Goal: Information Seeking & Learning: Learn about a topic

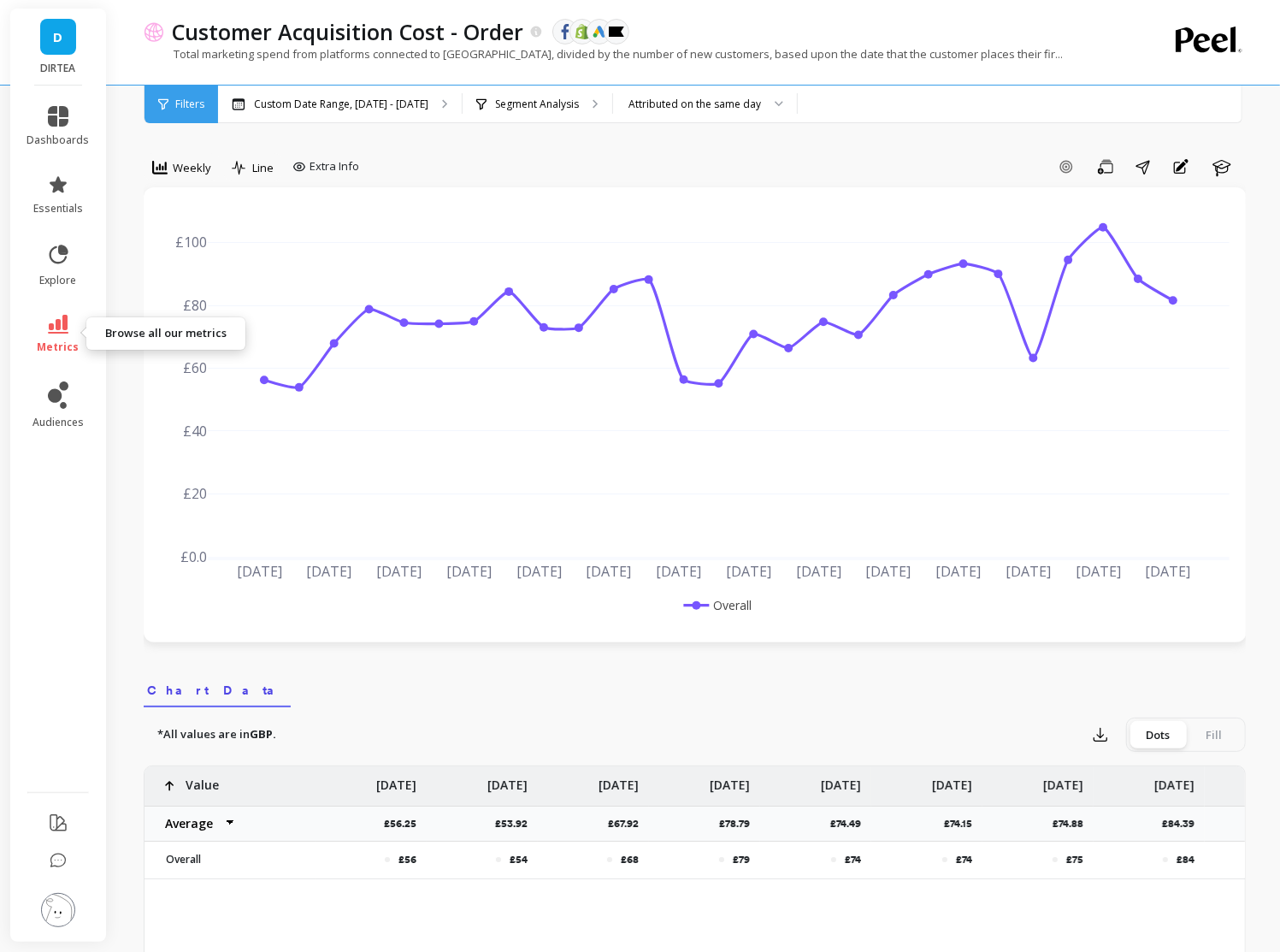
click at [54, 329] on icon at bounding box center [58, 323] width 20 height 18
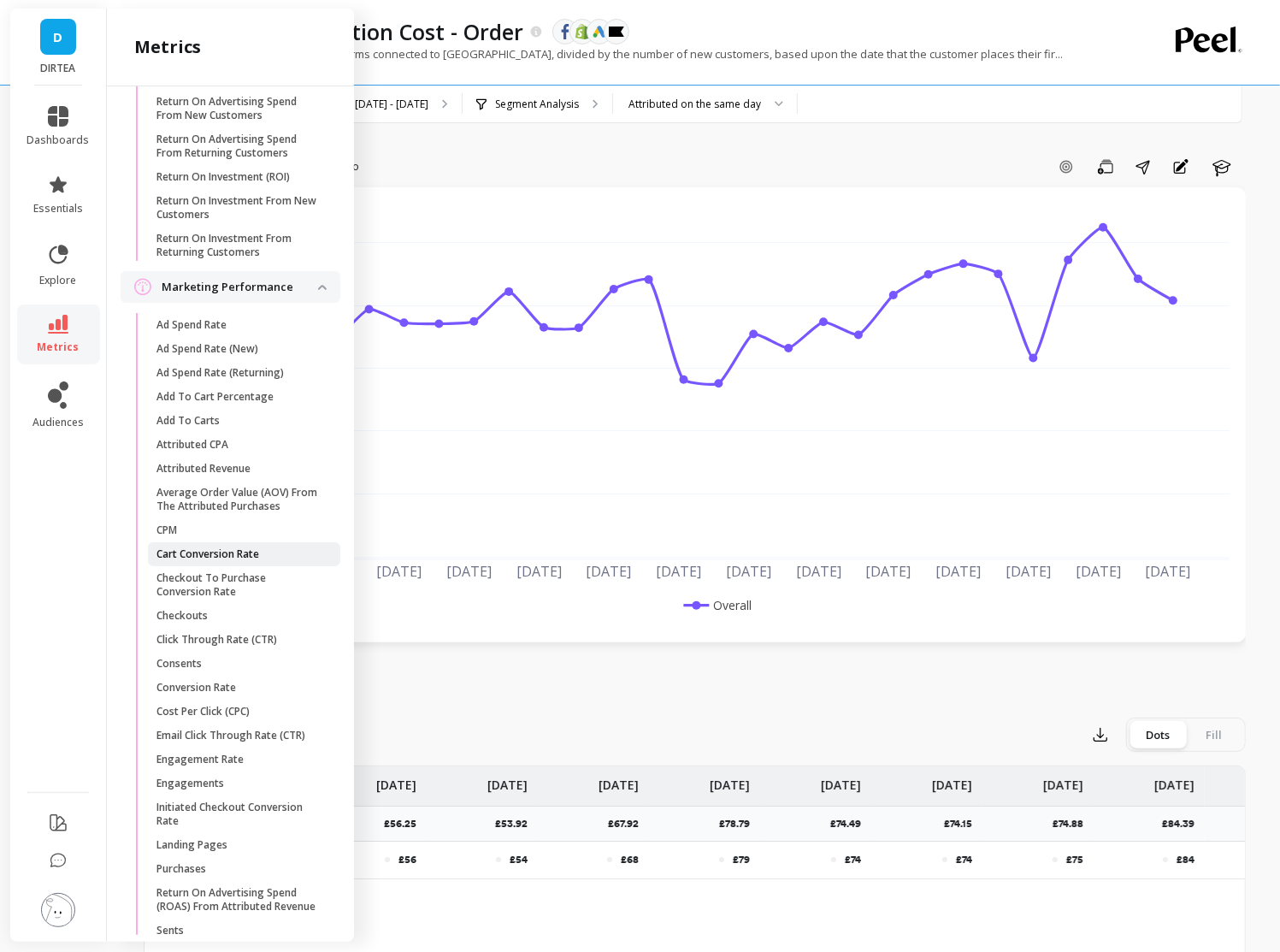
scroll to position [1437, 0]
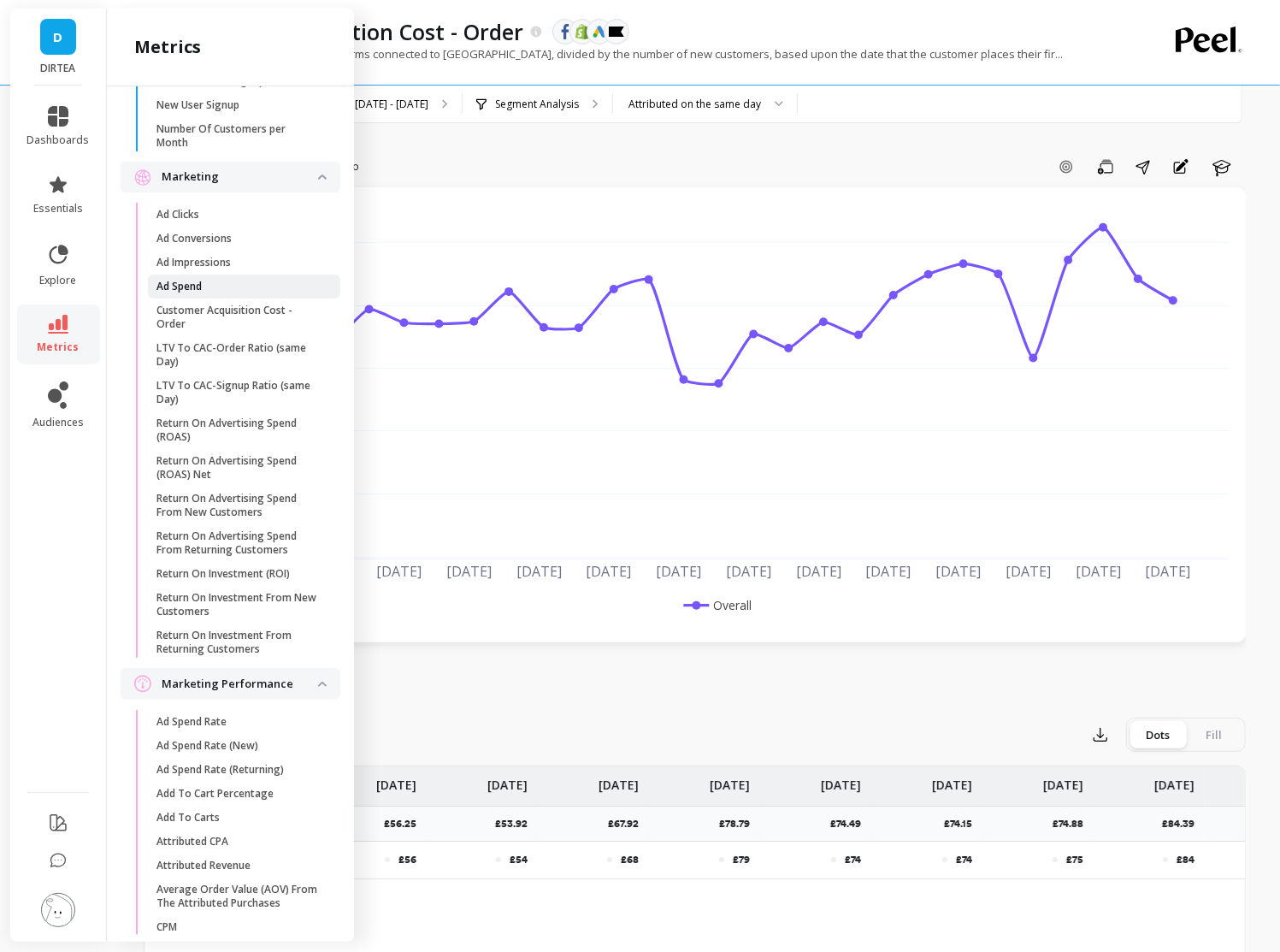
click at [217, 280] on span "Ad Spend" at bounding box center [238, 286] width 163 height 14
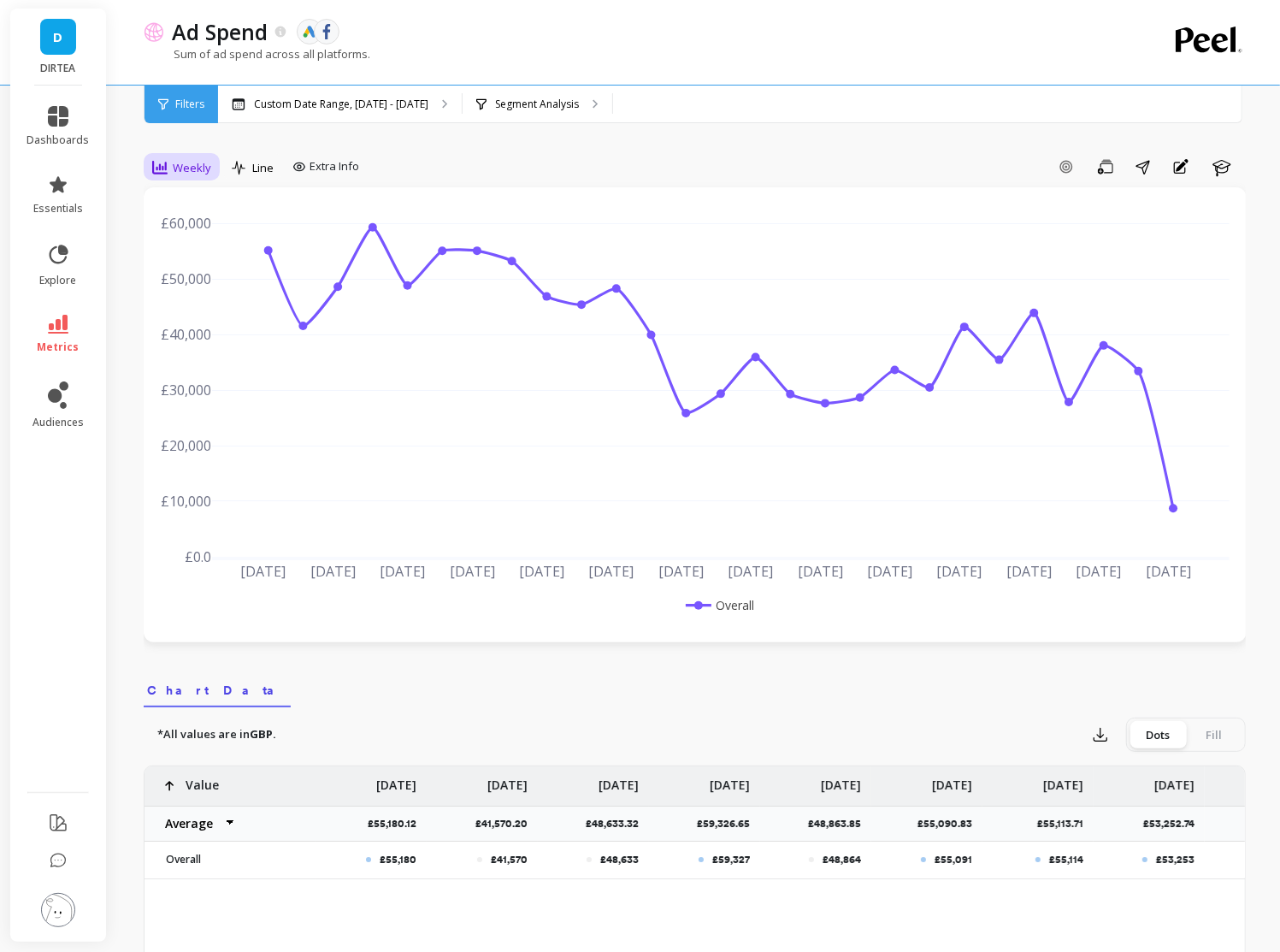
click at [198, 170] on span "Weekly" at bounding box center [192, 169] width 39 height 17
click at [217, 239] on div "Daily" at bounding box center [207, 240] width 98 height 17
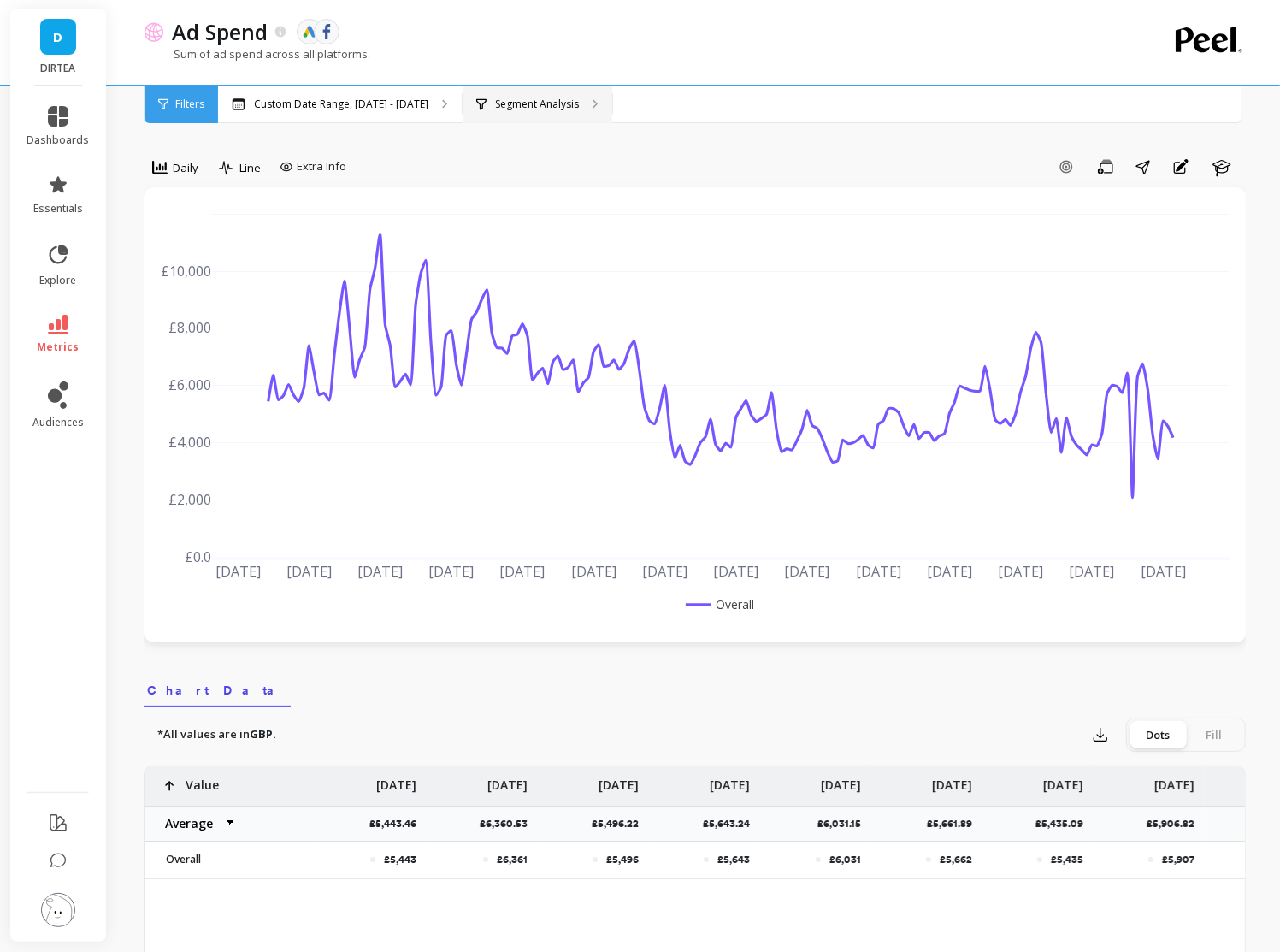
click at [567, 103] on p "Segment Analysis" at bounding box center [536, 104] width 84 height 14
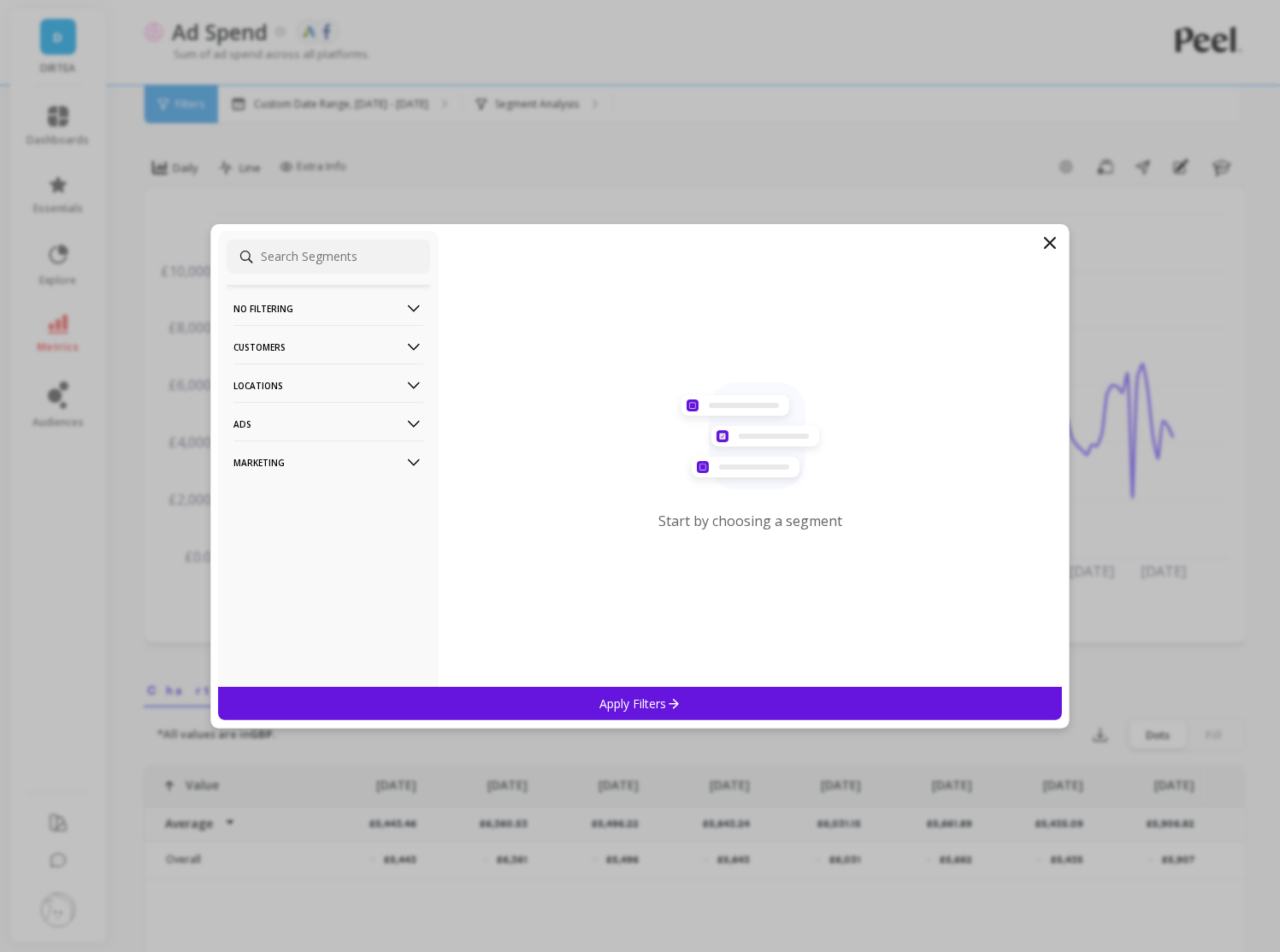
click at [391, 384] on p "Locations" at bounding box center [328, 384] width 190 height 43
click at [317, 428] on div "Countries" at bounding box center [328, 418] width 204 height 28
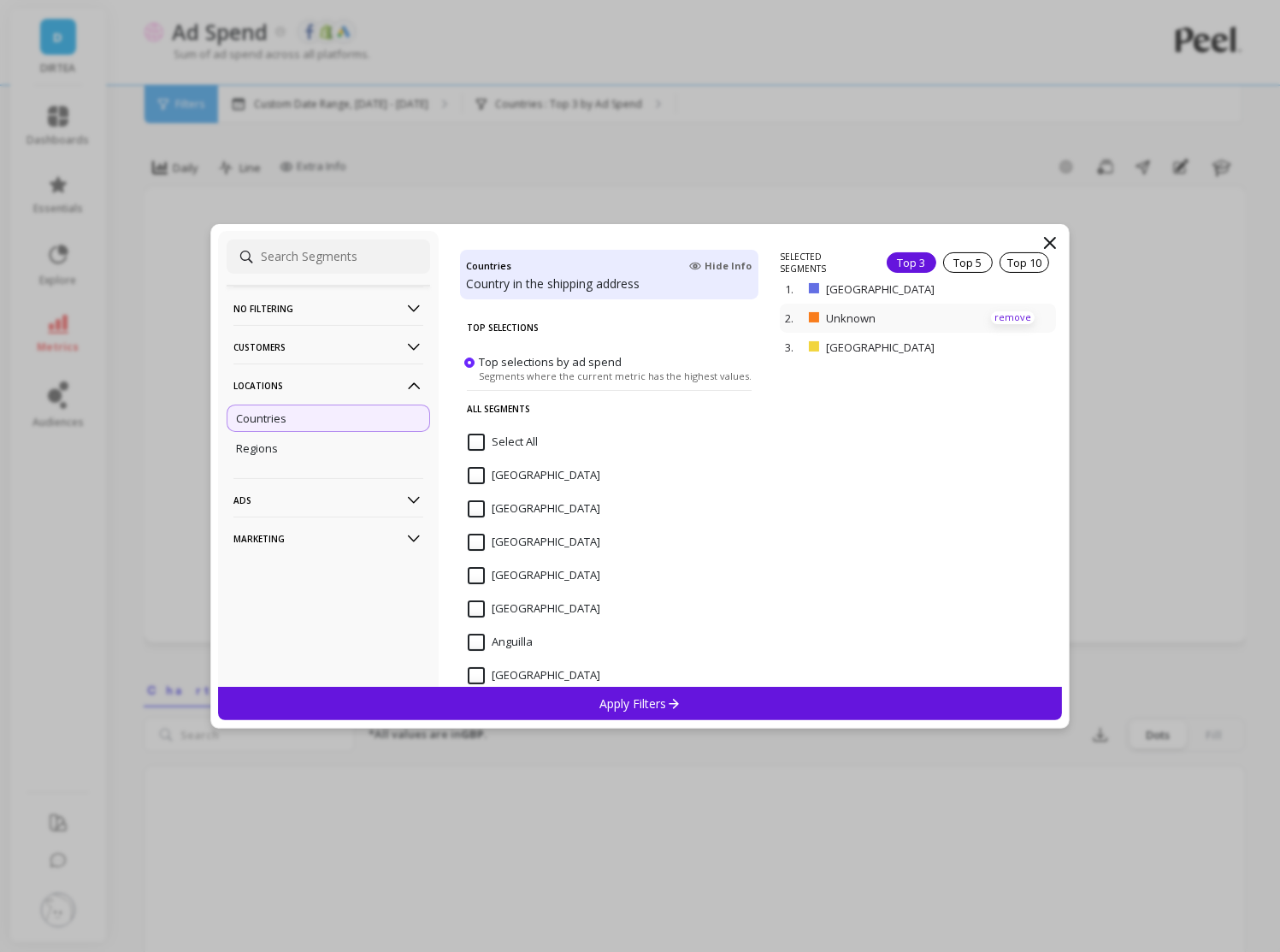
click at [1006, 311] on p "remove" at bounding box center [1013, 318] width 43 height 13
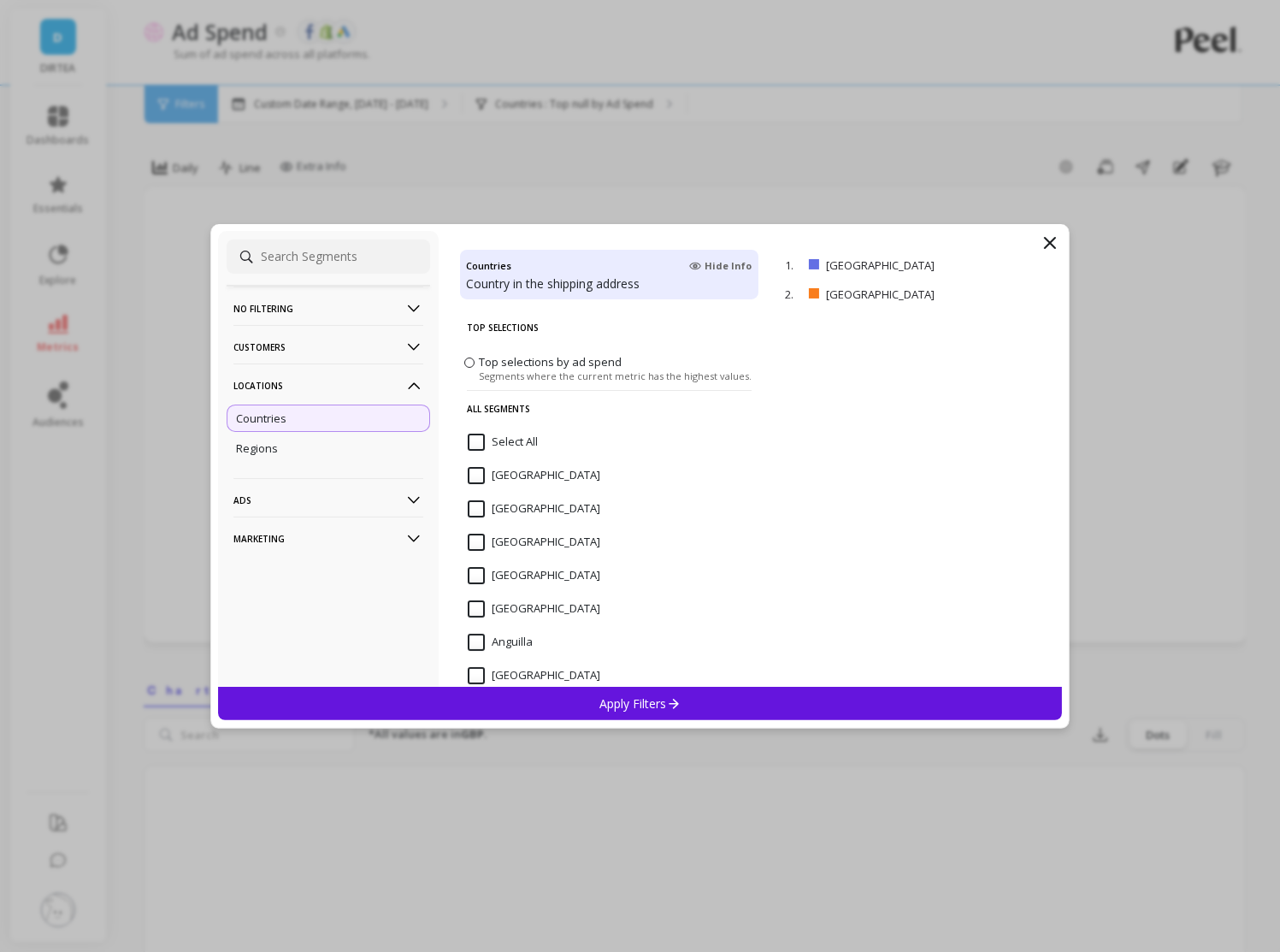
click at [757, 709] on div "Apply Filters" at bounding box center [640, 703] width 845 height 33
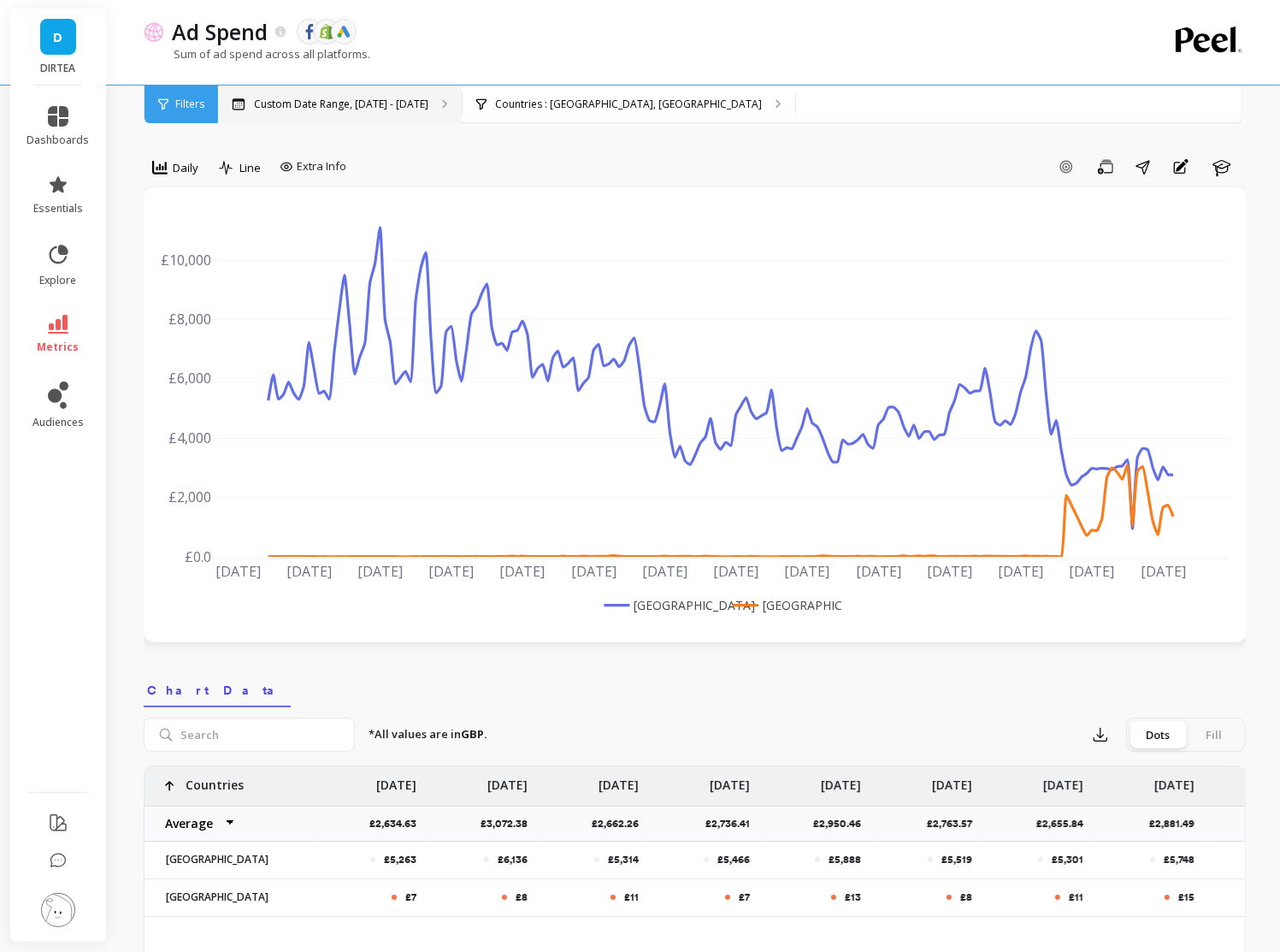
click at [357, 102] on p "Custom Date Range, [DATE] - [DATE]" at bounding box center [341, 104] width 174 height 14
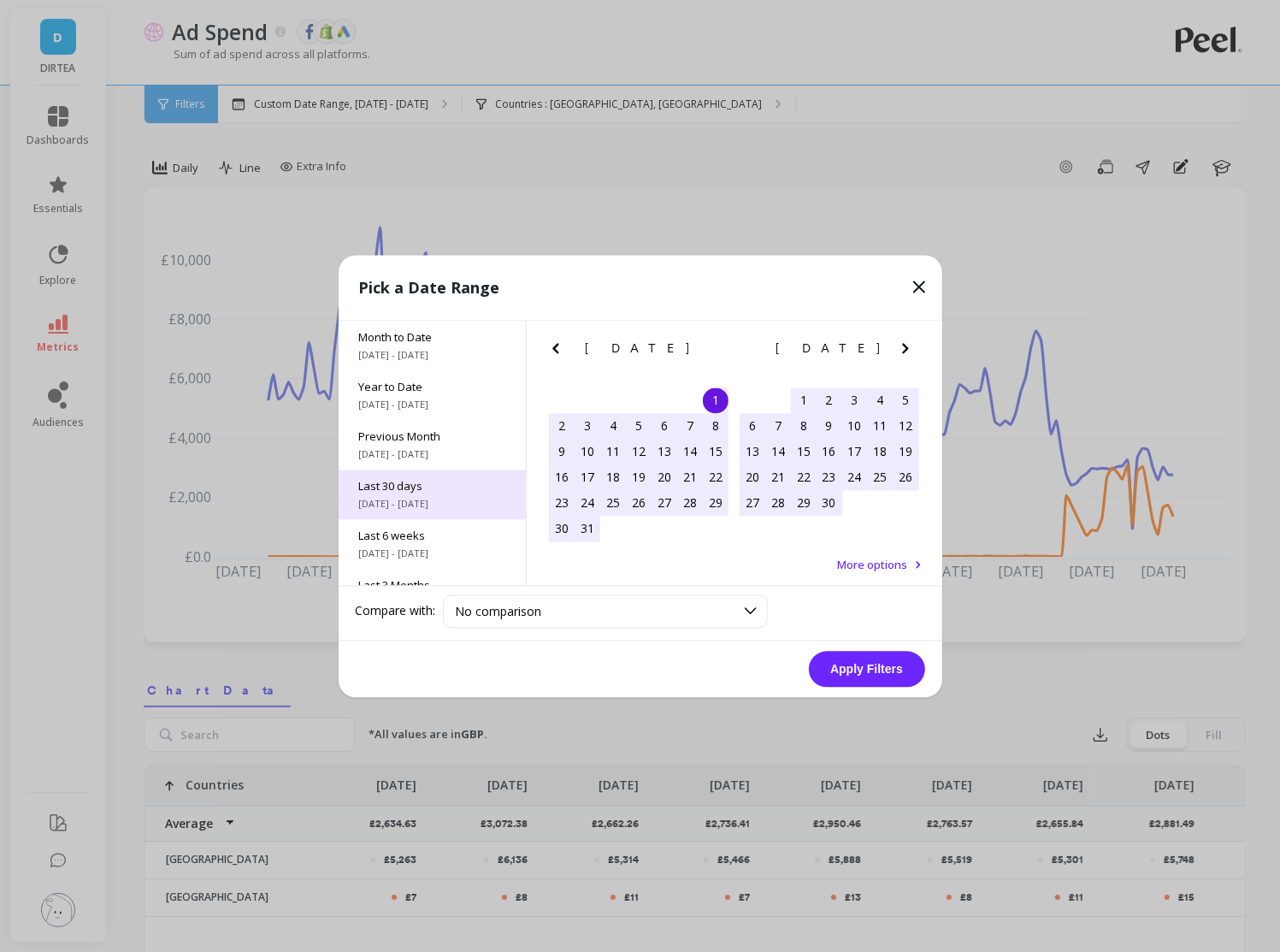
click at [437, 493] on div "Last 30 days [DATE] - [DATE]" at bounding box center [431, 494] width 187 height 50
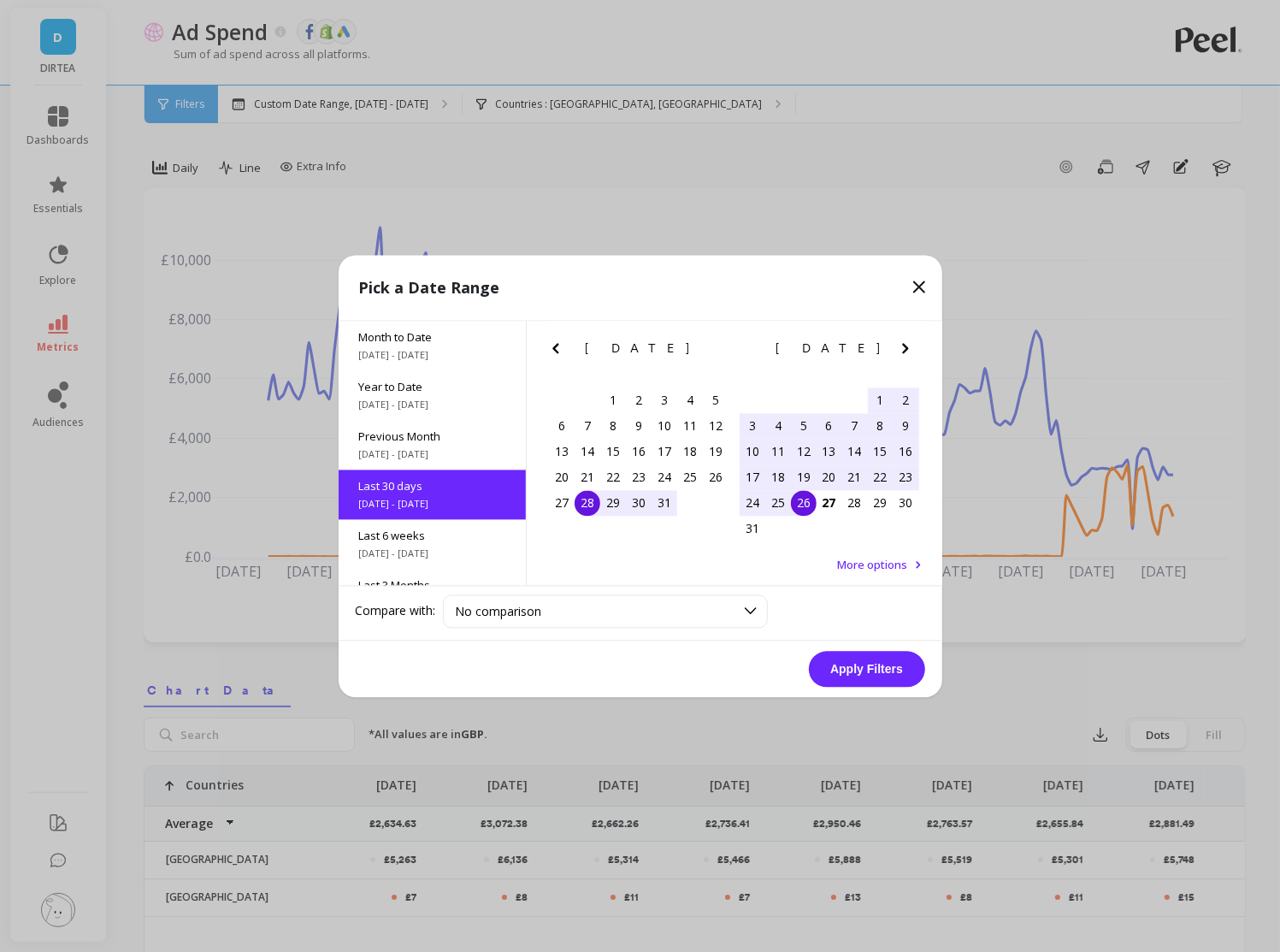
scroll to position [41, 0]
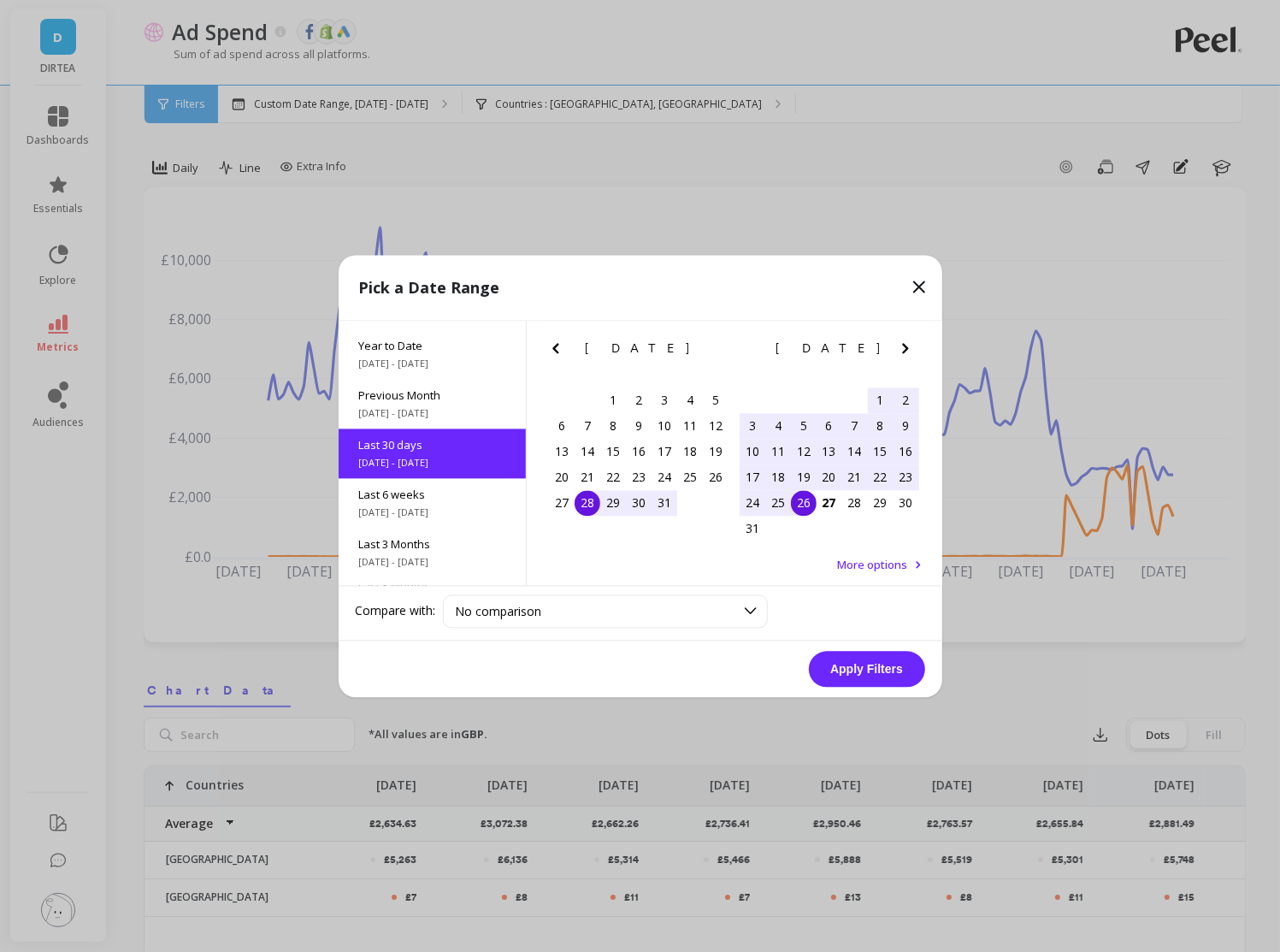
click at [877, 682] on button "Apply Filters" at bounding box center [867, 668] width 116 height 36
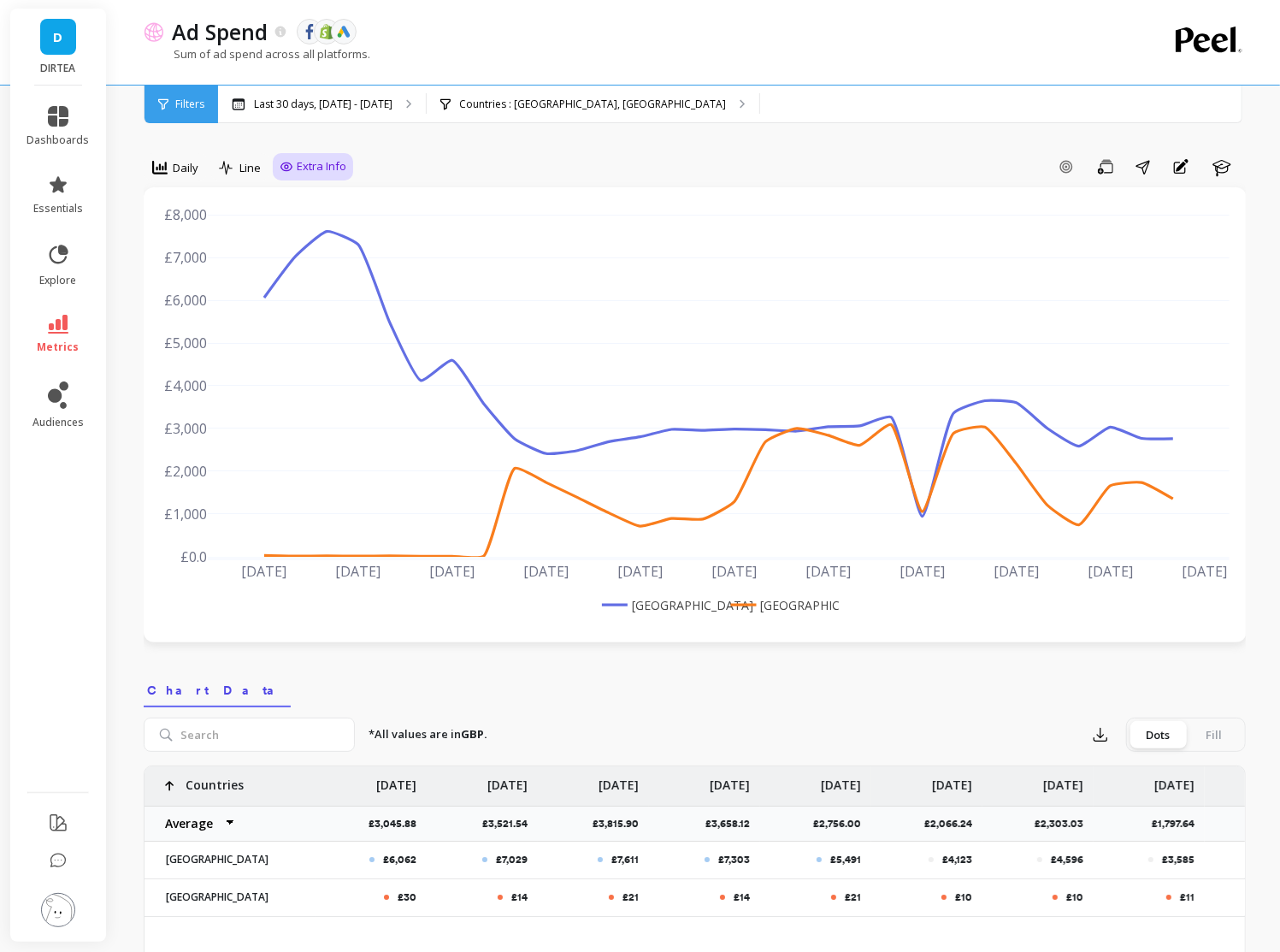
click at [312, 168] on span "Extra Info" at bounding box center [322, 167] width 50 height 18
click at [327, 272] on input "Values" at bounding box center [317, 266] width 60 height 18
checkbox input "true"
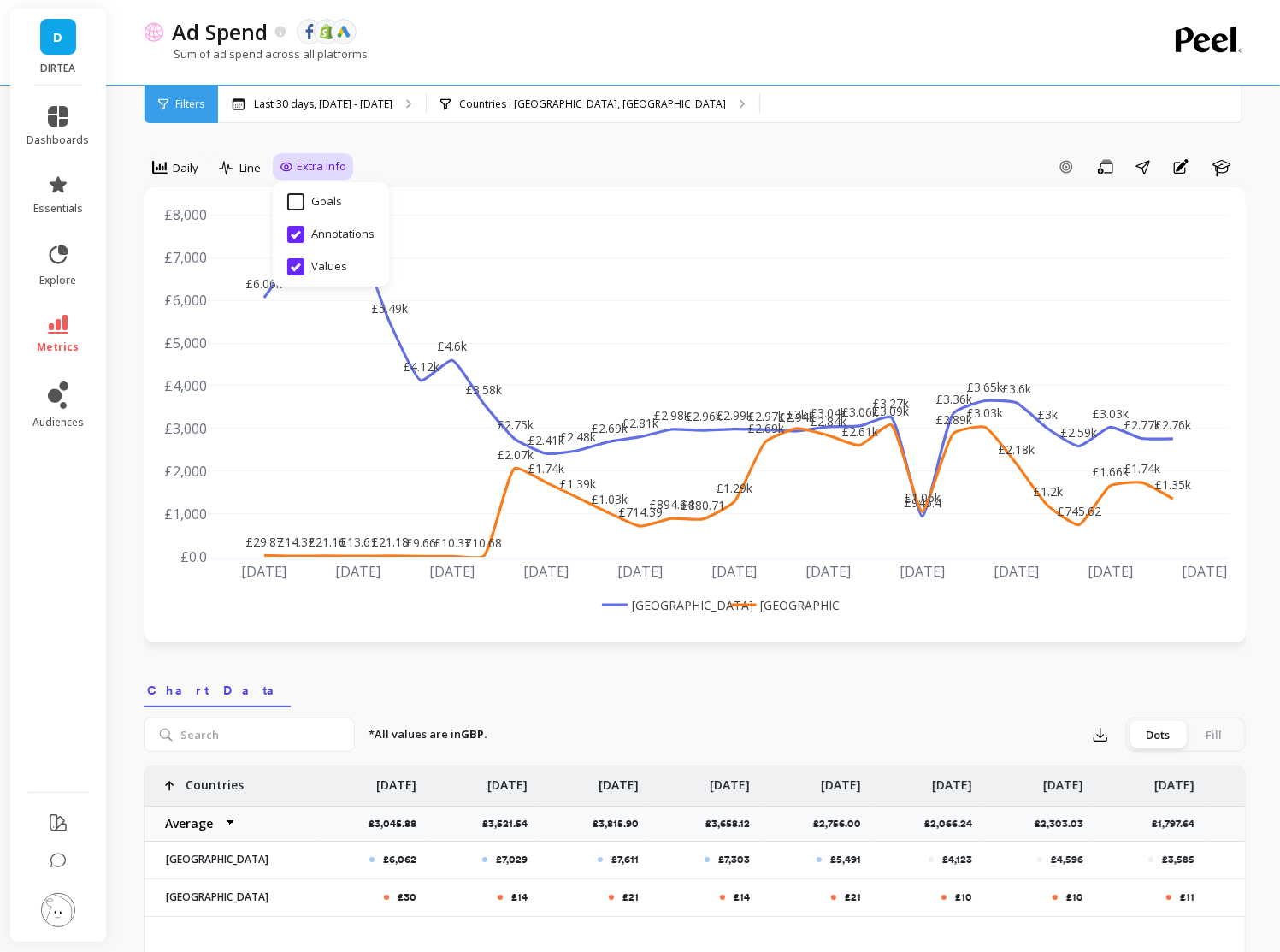
click at [65, 335] on link "metrics" at bounding box center [59, 334] width 63 height 40
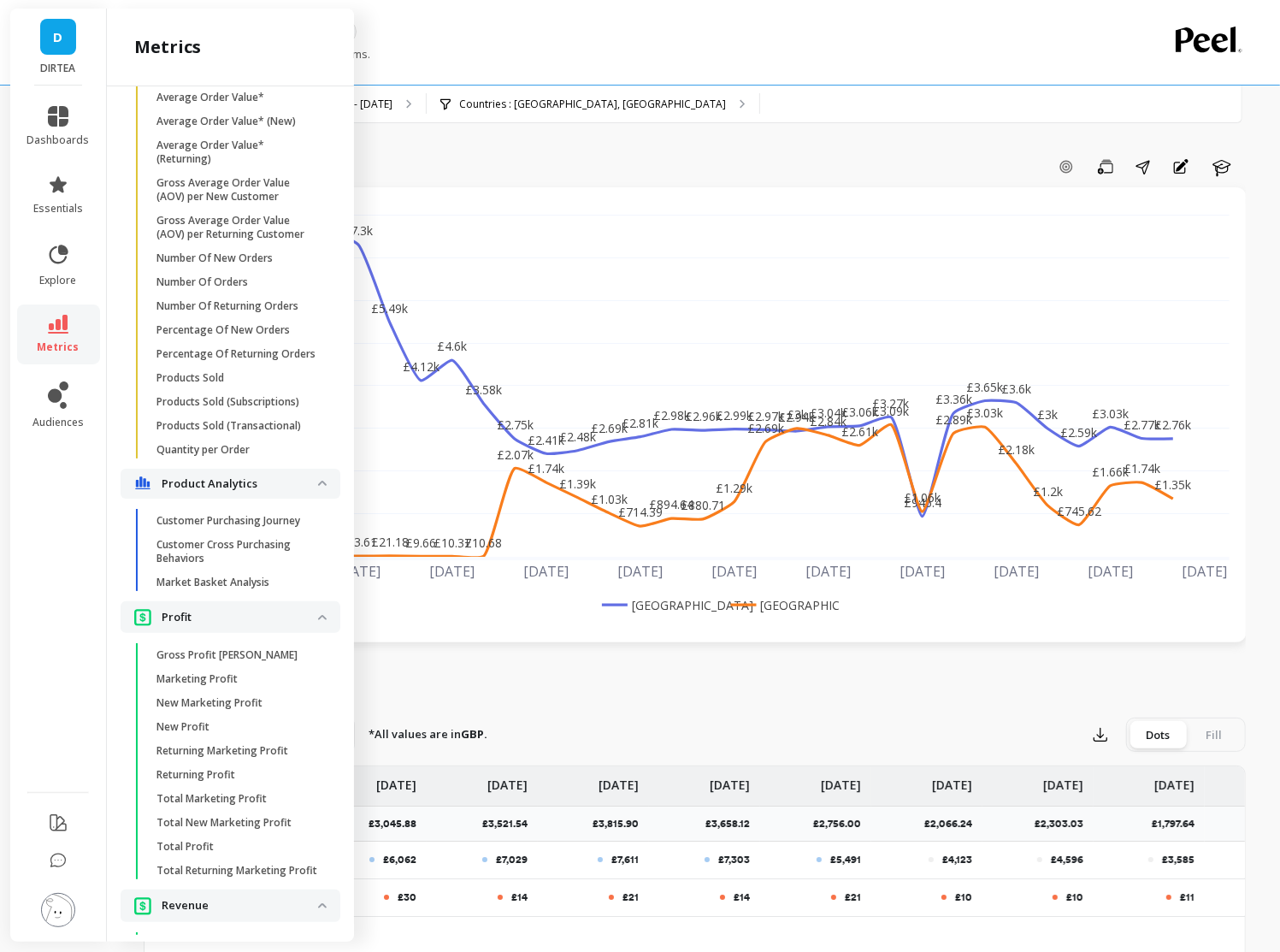
scroll to position [2934, 0]
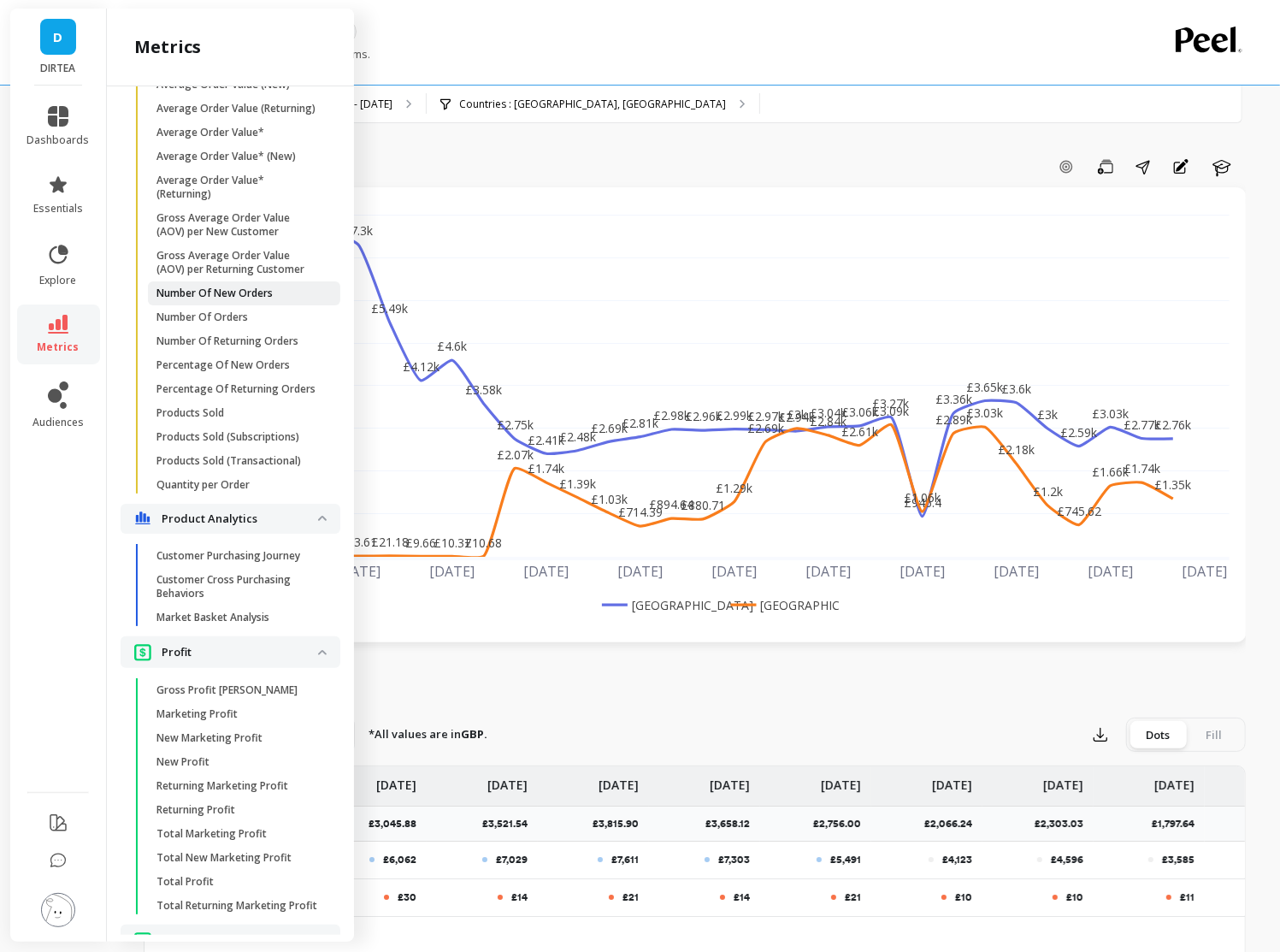
click at [214, 289] on p "Number Of New Orders" at bounding box center [215, 293] width 116 height 14
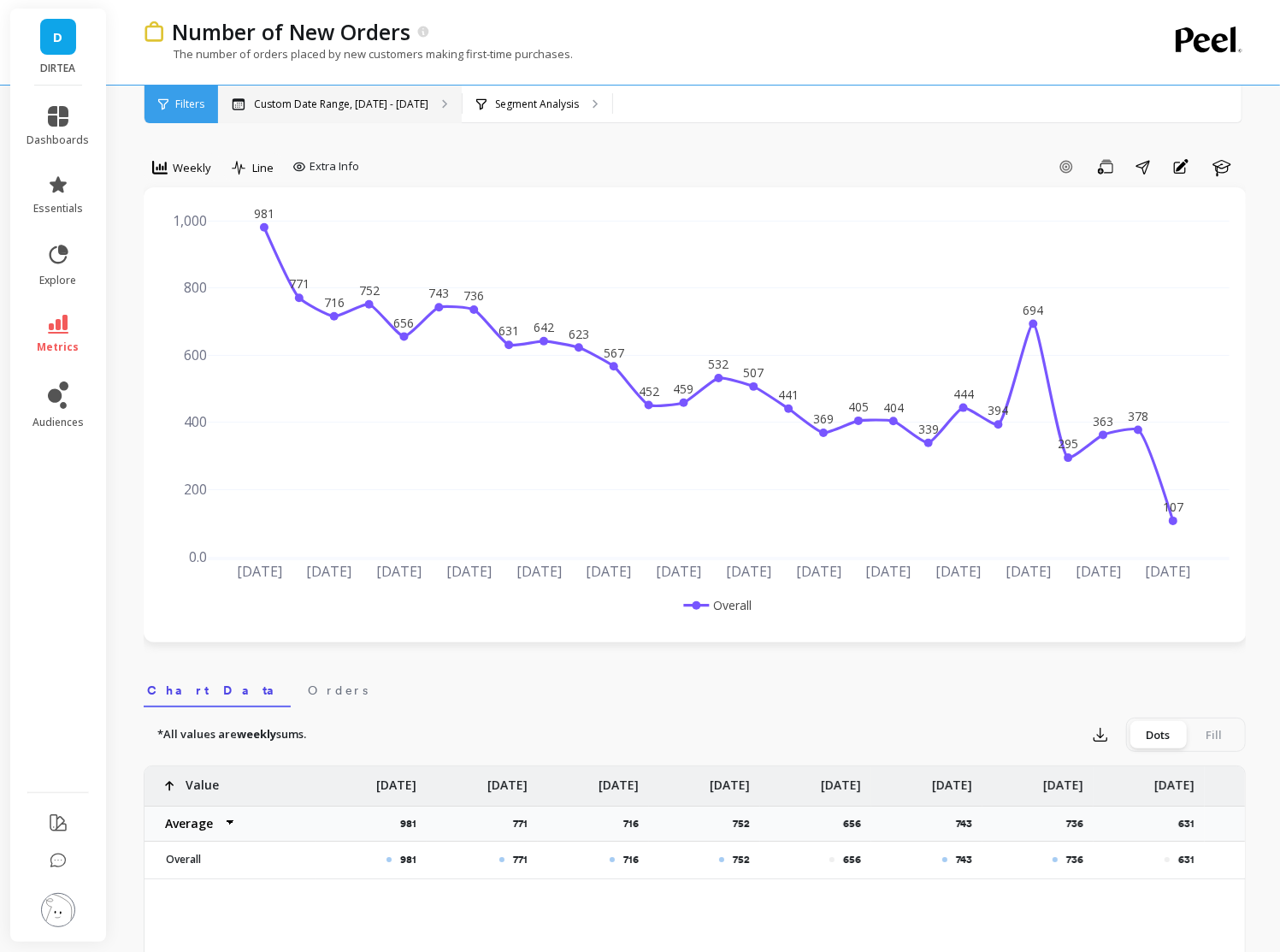
click at [349, 106] on p "Custom Date Range, [DATE] - [DATE]" at bounding box center [341, 104] width 174 height 14
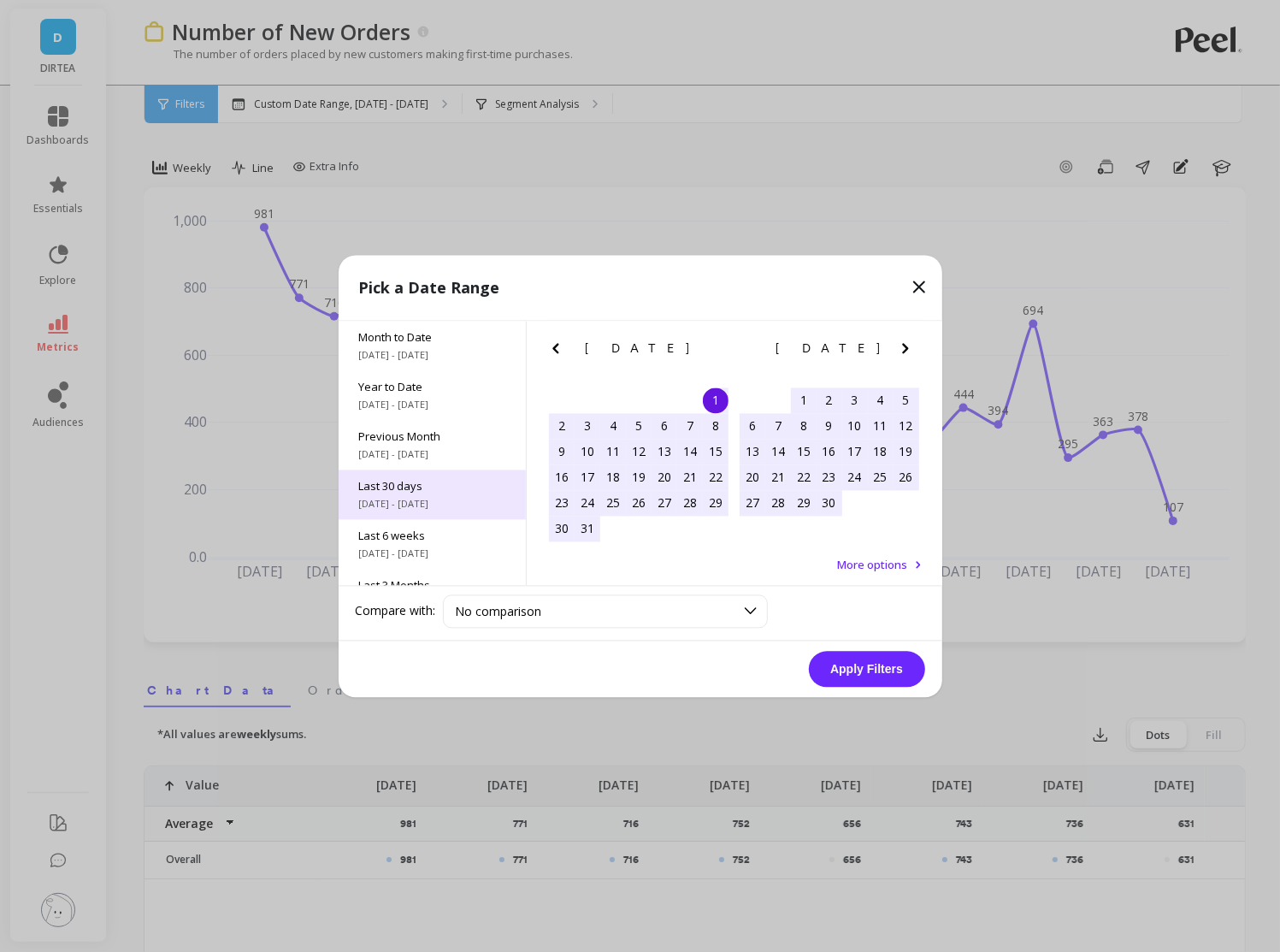
click at [429, 500] on span "[DATE] - [DATE]" at bounding box center [432, 503] width 147 height 14
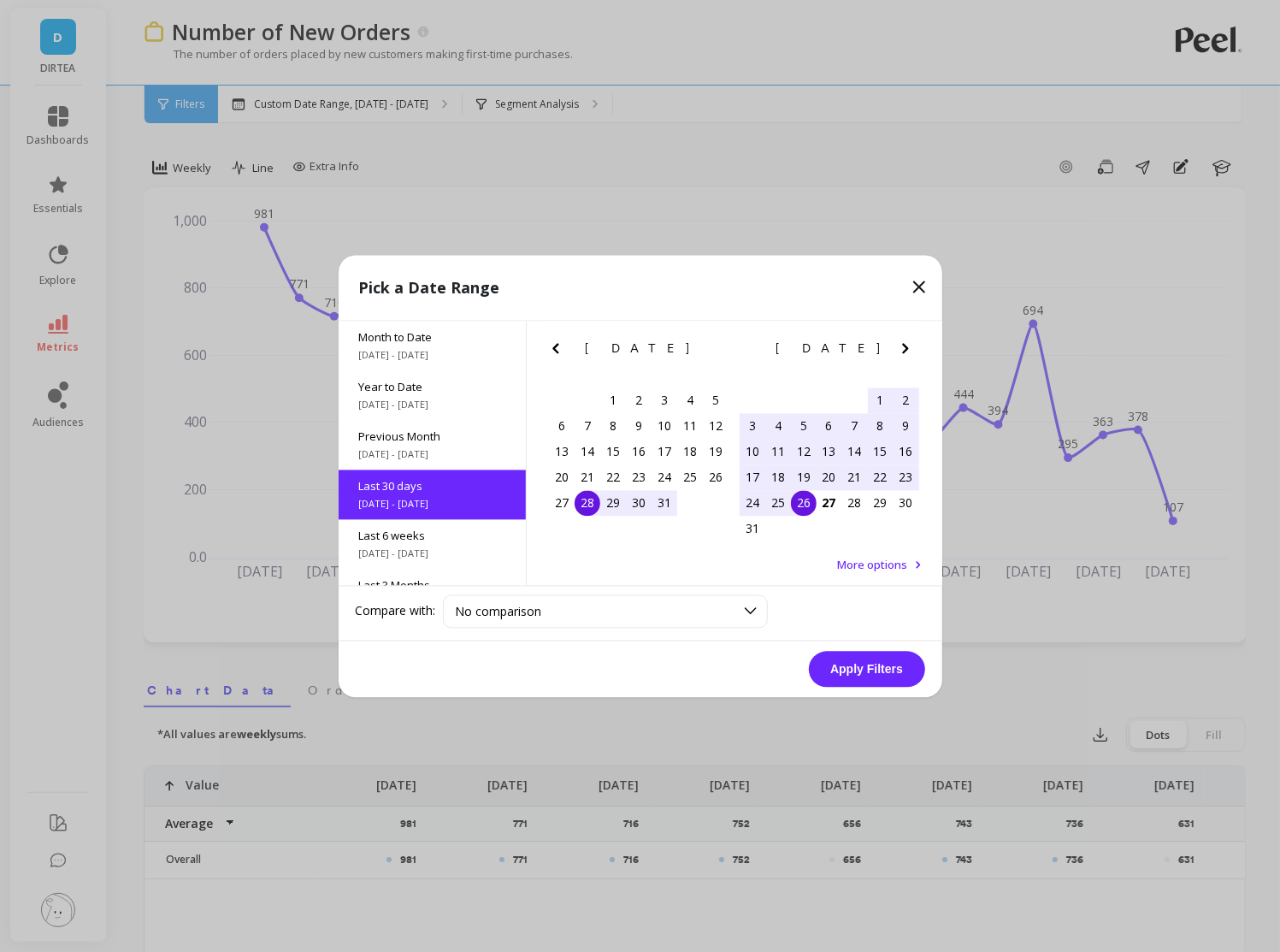
scroll to position [41, 0]
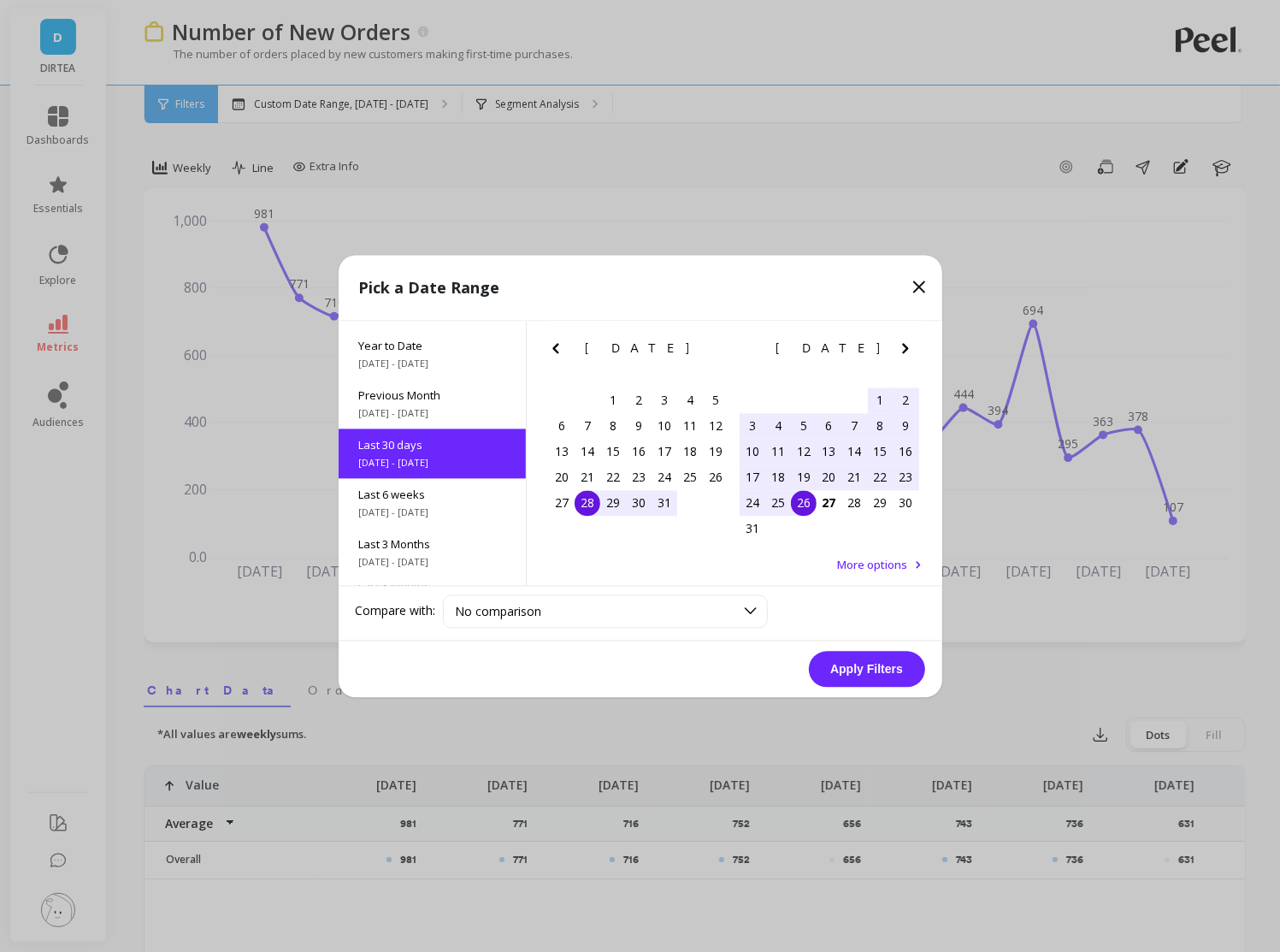
click at [586, 504] on div "28" at bounding box center [588, 503] width 26 height 26
click at [828, 500] on div "27" at bounding box center [829, 503] width 26 height 26
click at [863, 668] on button "Apply Filters" at bounding box center [867, 668] width 116 height 36
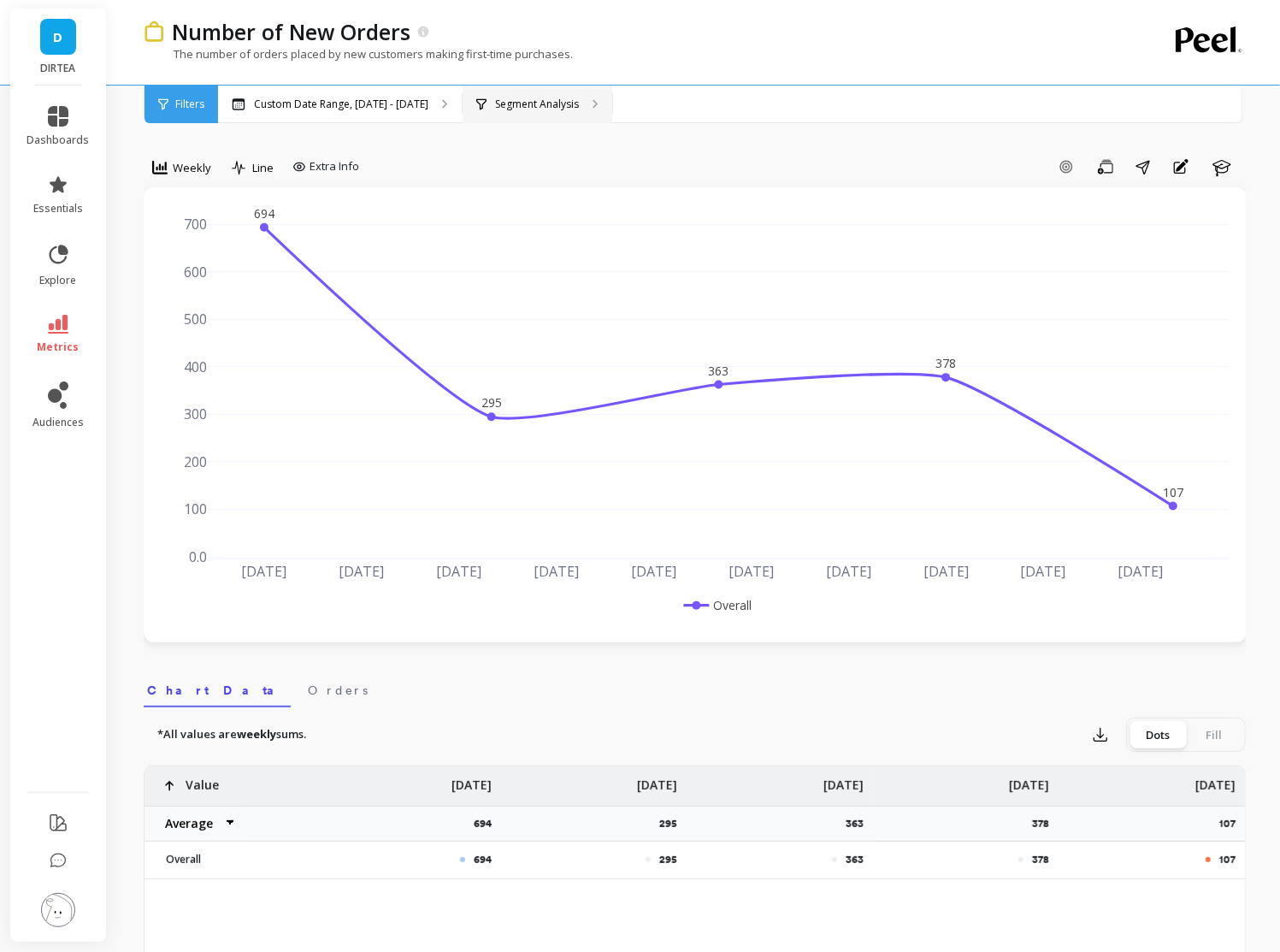
click at [512, 108] on p "Segment Analysis" at bounding box center [536, 104] width 84 height 14
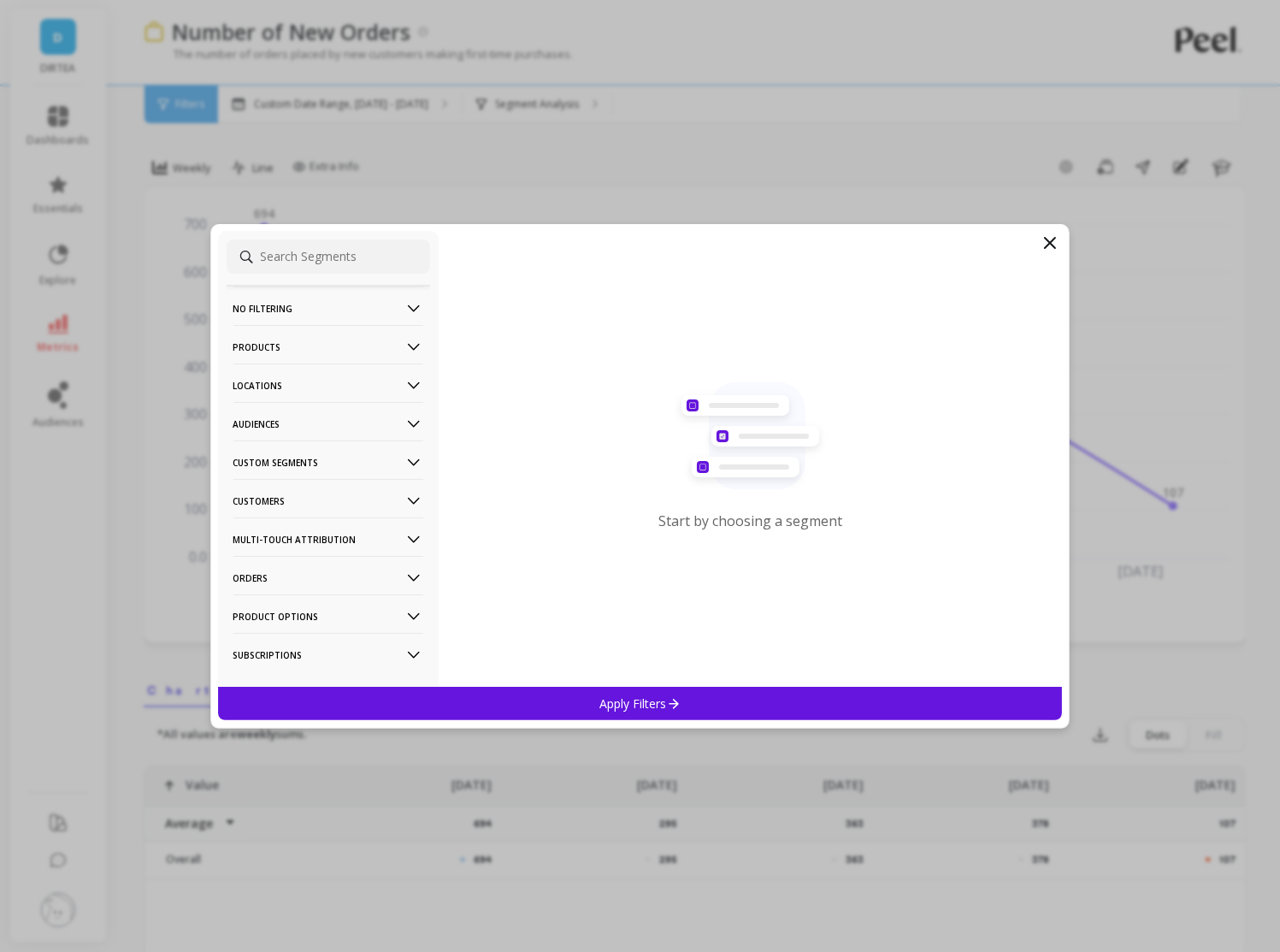
click at [337, 382] on p "Locations" at bounding box center [328, 384] width 190 height 43
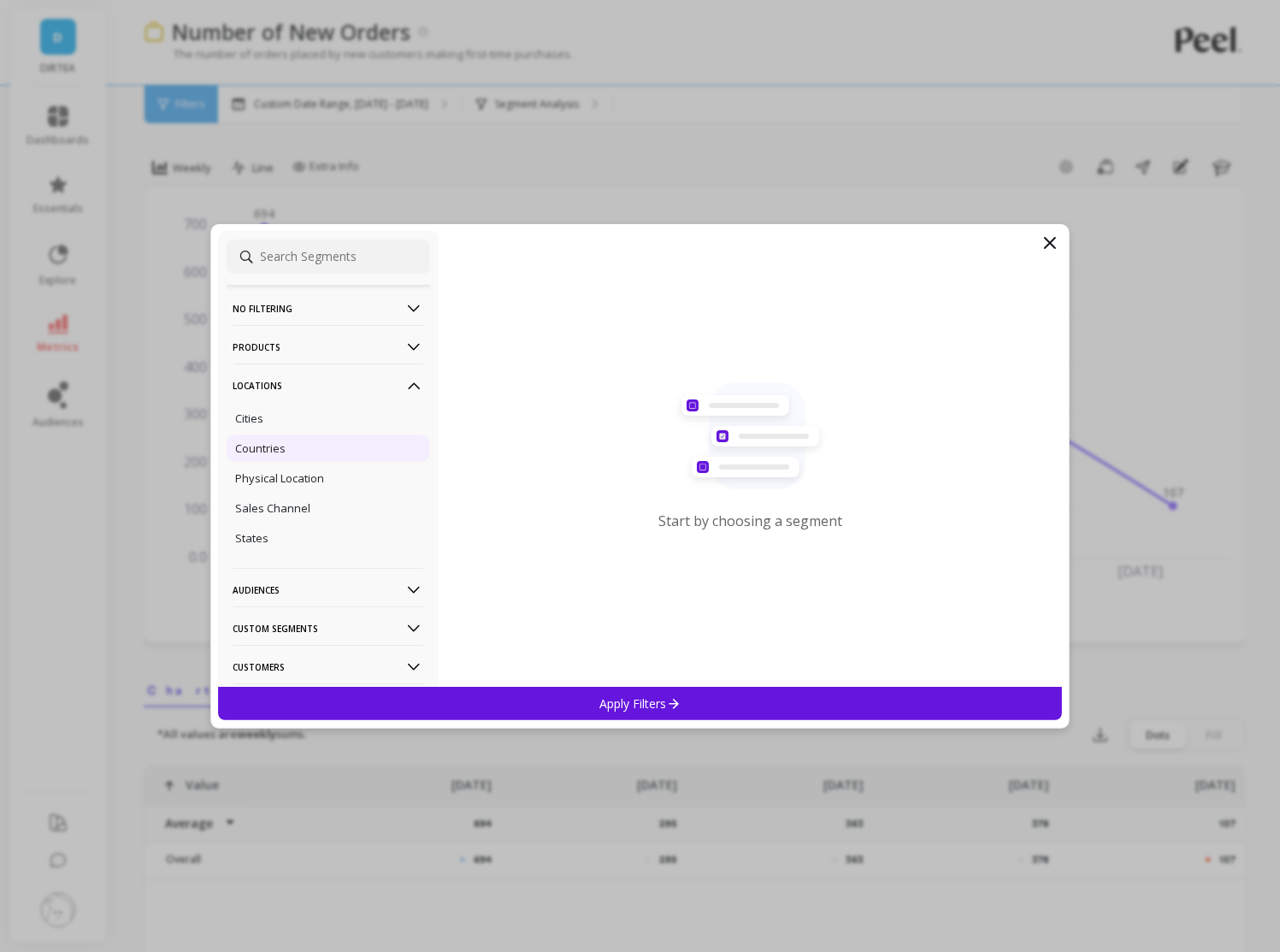
click at [311, 456] on div "Countries" at bounding box center [328, 448] width 204 height 28
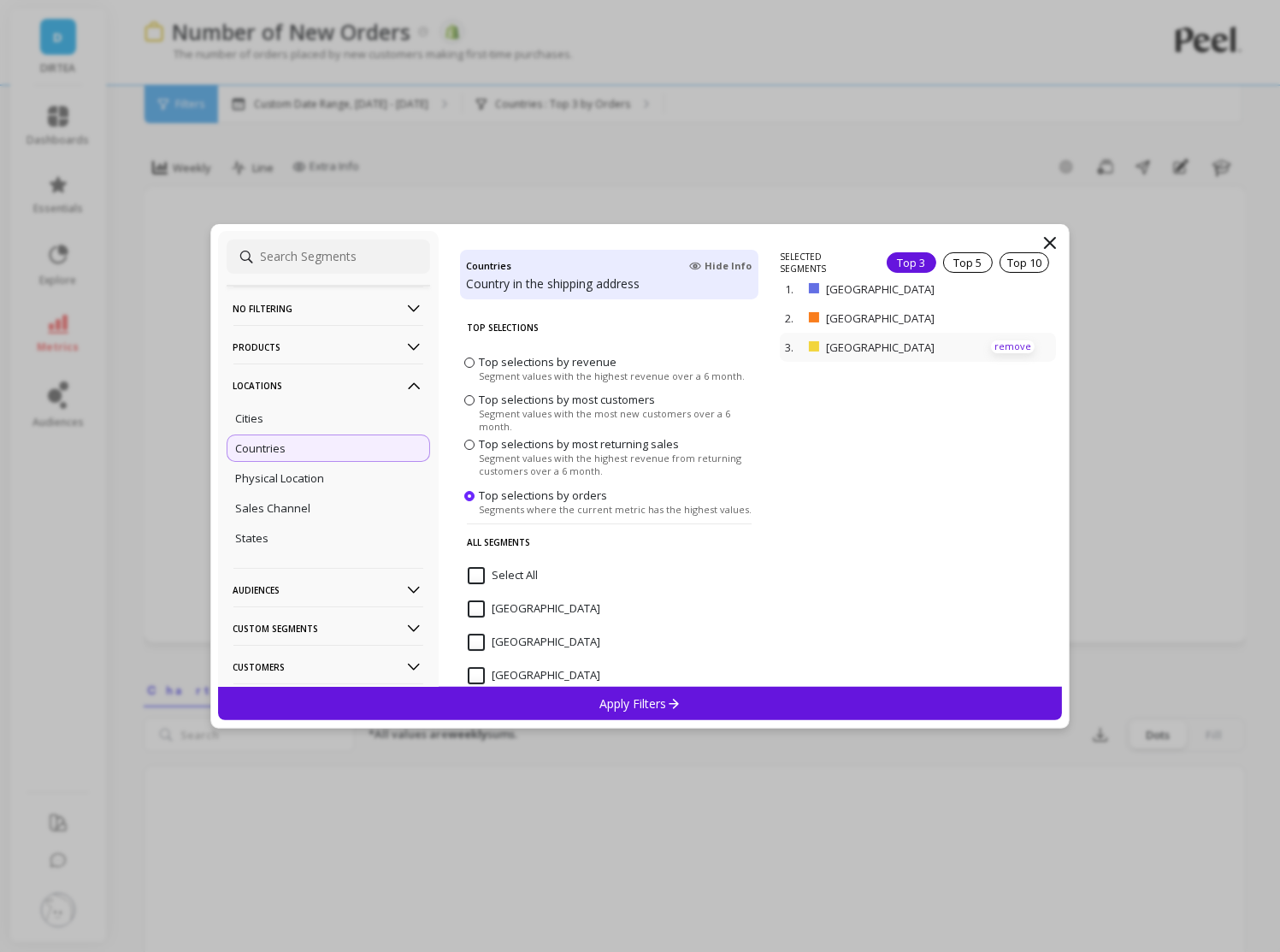
click at [1001, 346] on p "remove" at bounding box center [1013, 347] width 43 height 13
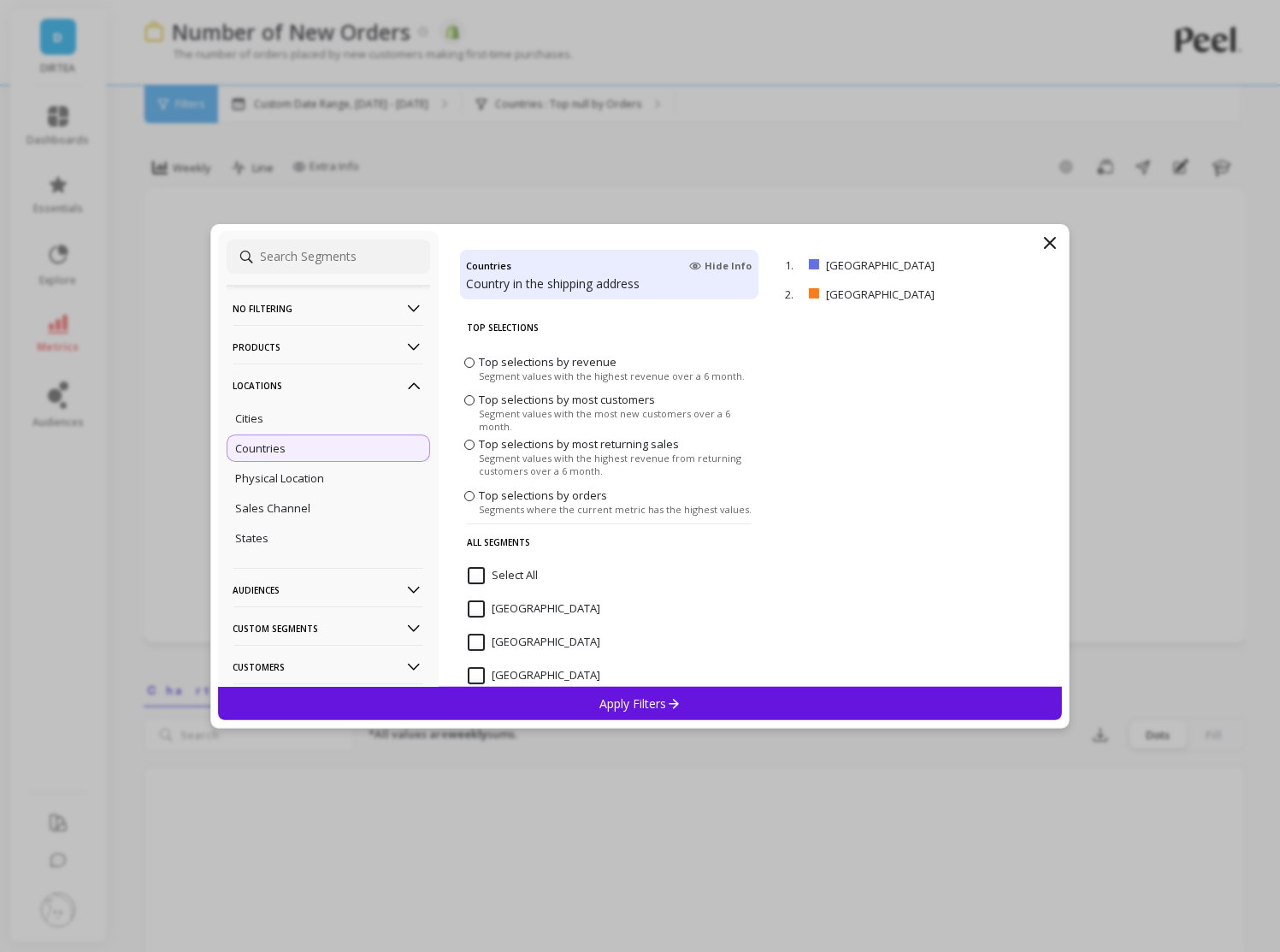
click at [704, 700] on div "Apply Filters" at bounding box center [640, 703] width 845 height 33
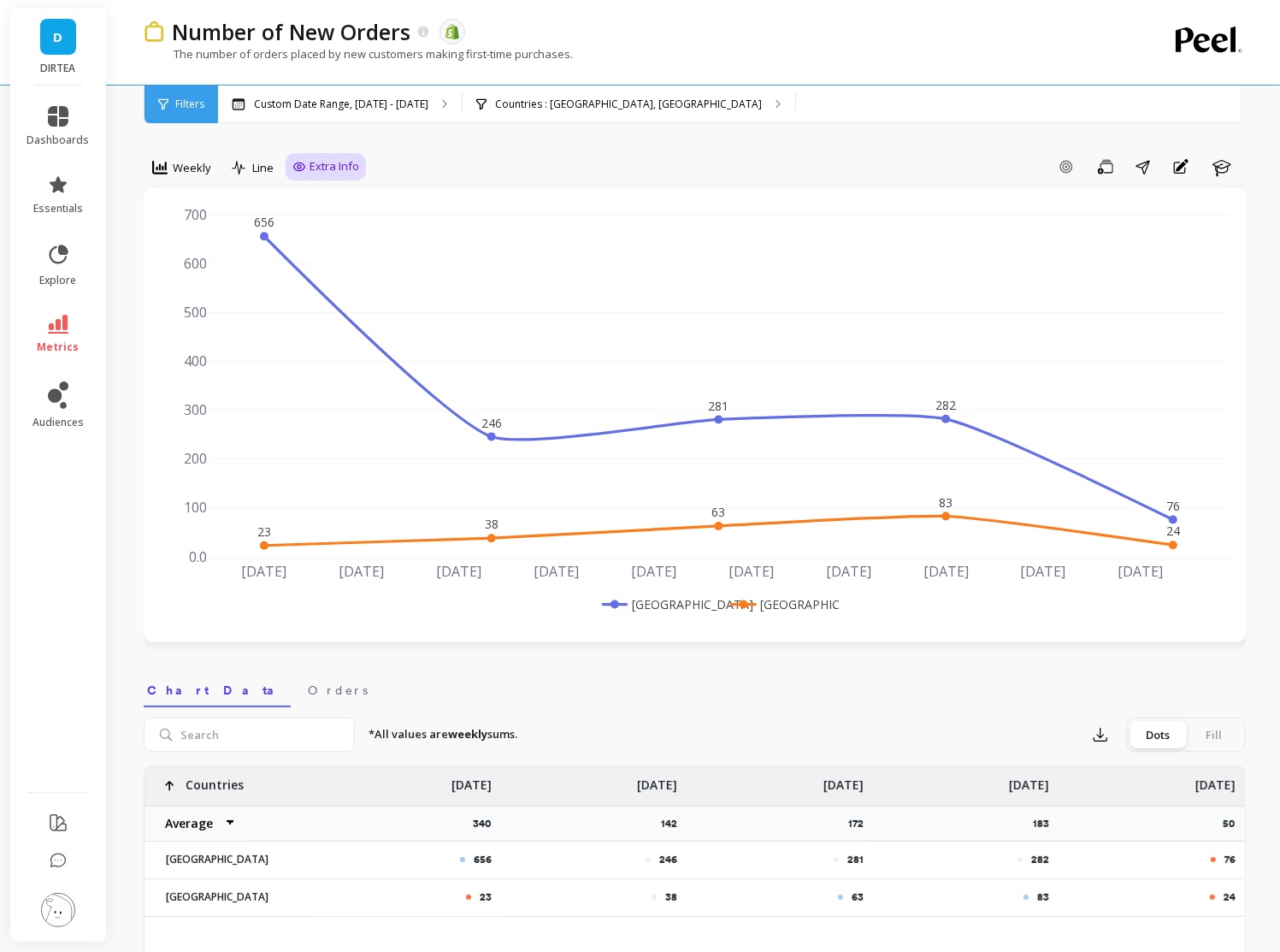
click at [325, 168] on span "Extra Info" at bounding box center [335, 167] width 50 height 18
click at [194, 172] on span "Weekly" at bounding box center [192, 169] width 39 height 17
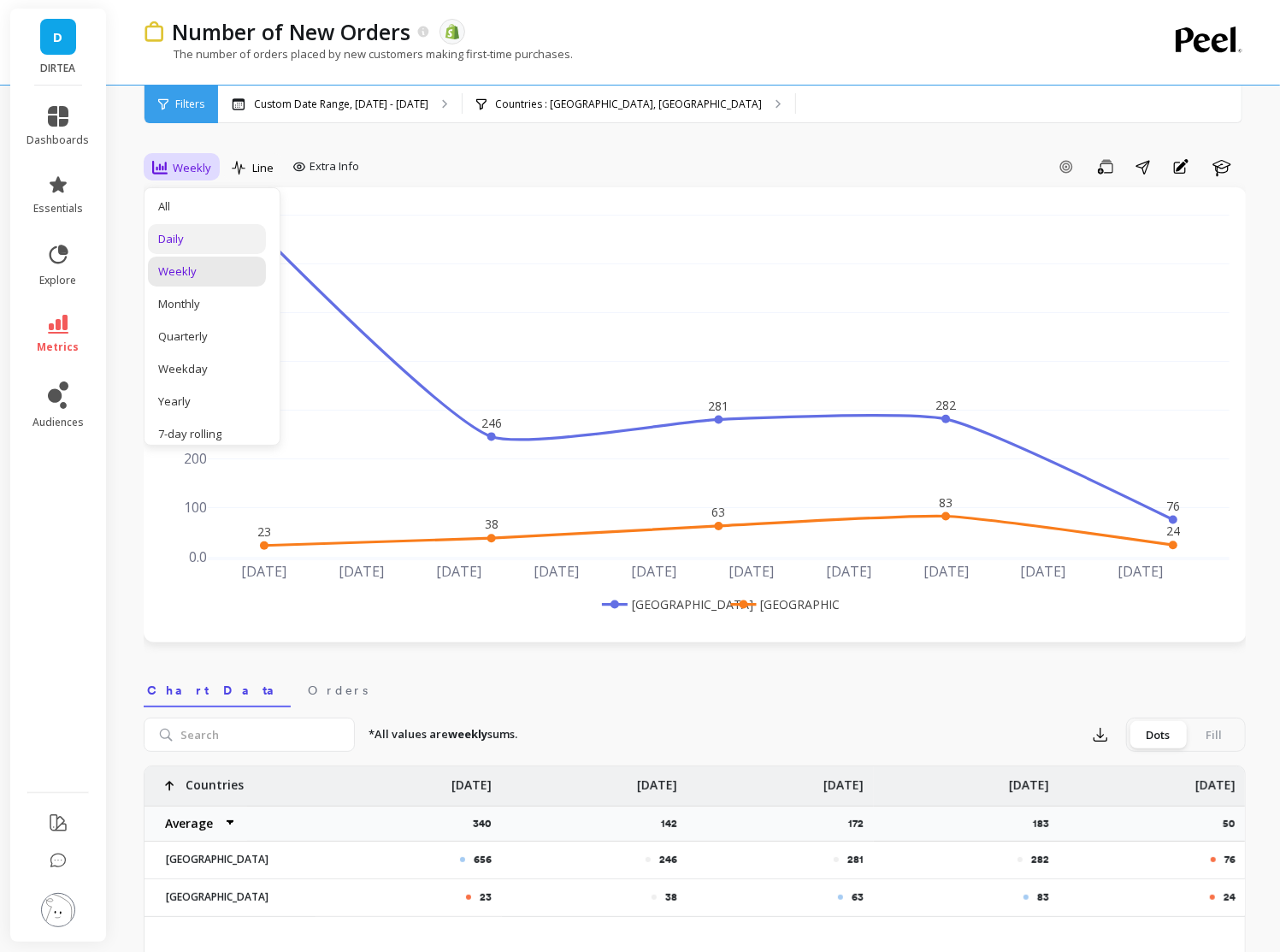
click at [207, 231] on div "Daily" at bounding box center [207, 240] width 98 height 17
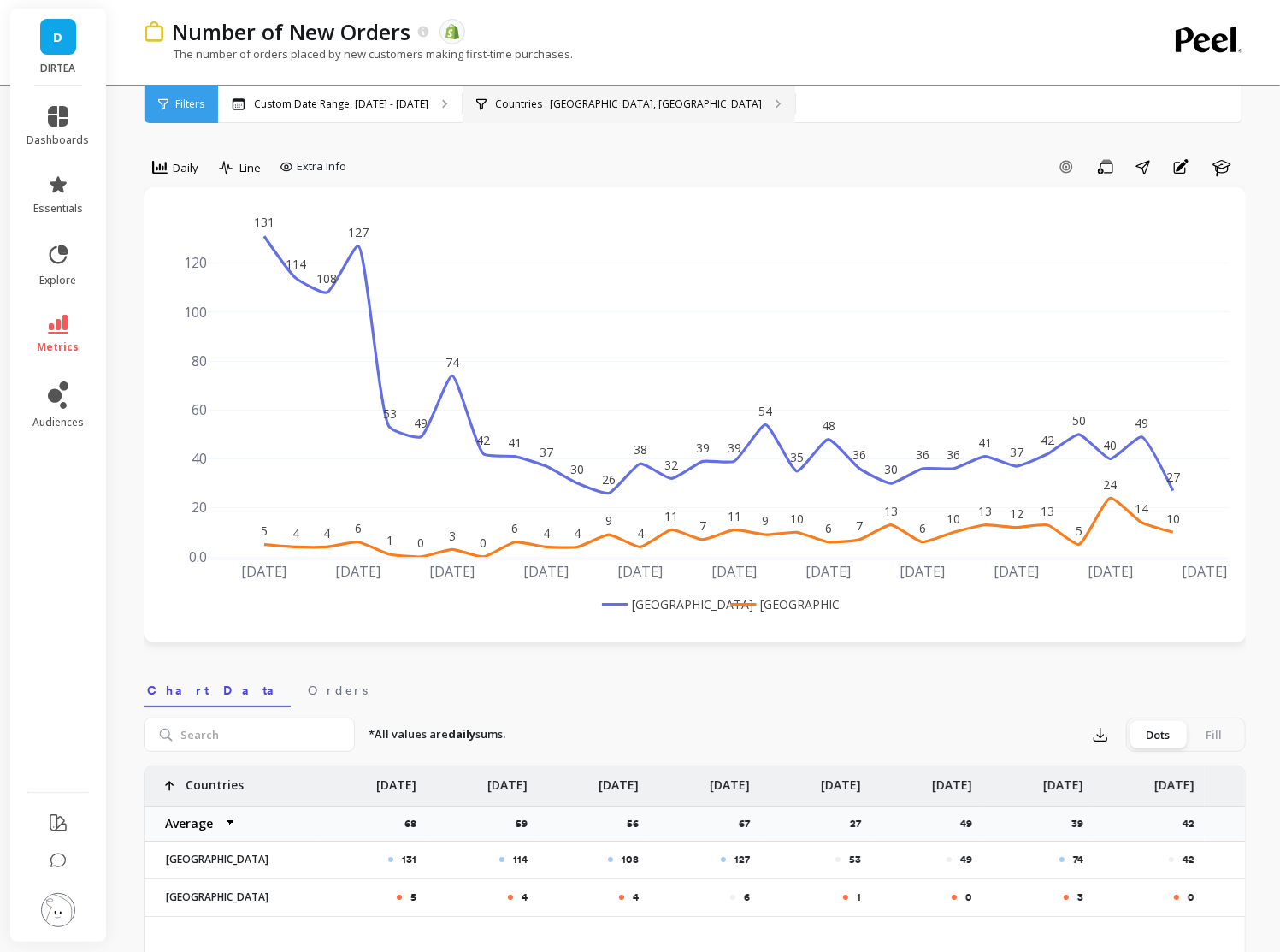
click at [615, 102] on p "Countries : [GEOGRAPHIC_DATA], [GEOGRAPHIC_DATA]" at bounding box center [628, 104] width 267 height 14
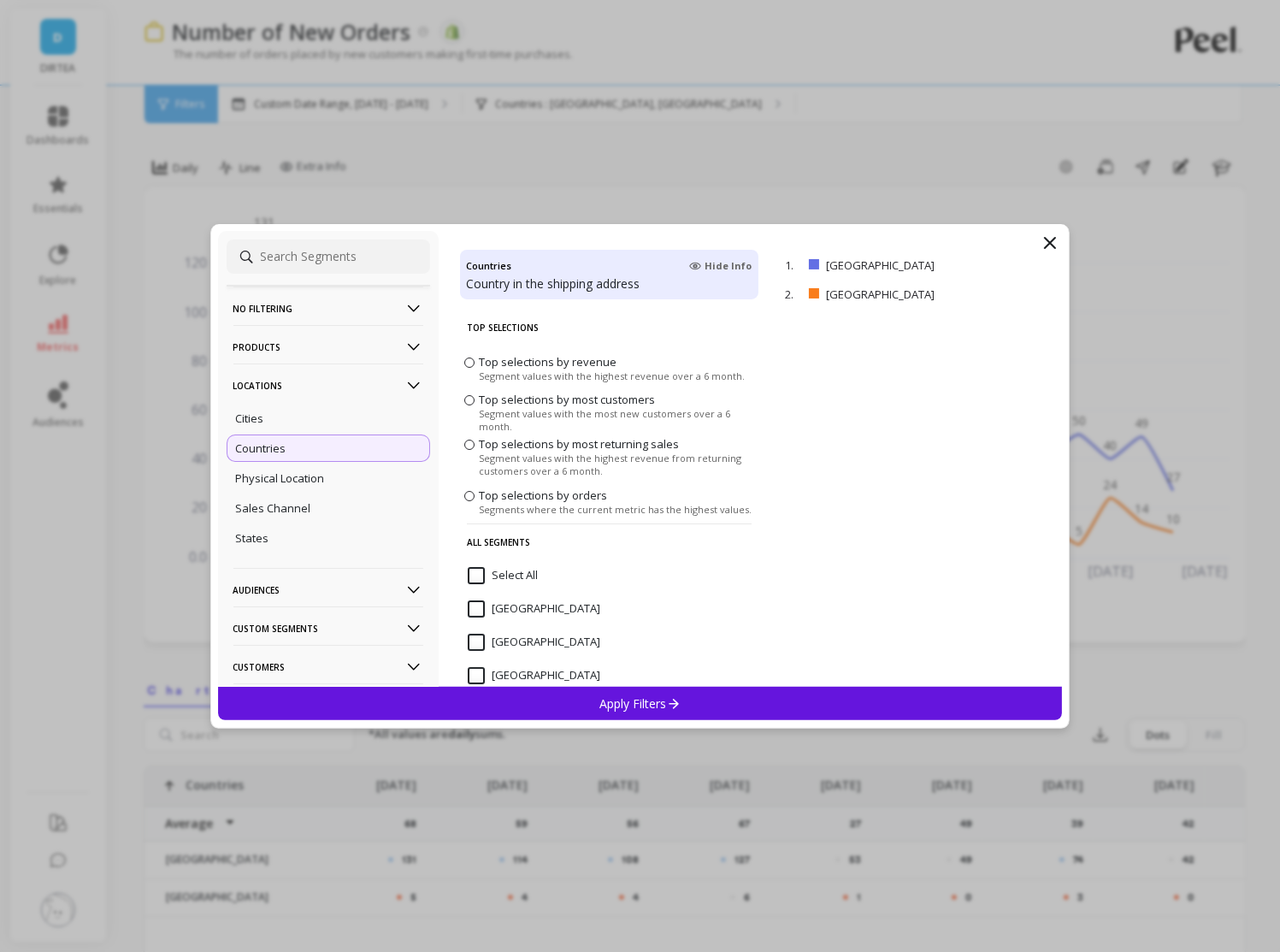
click at [297, 438] on div "Countries" at bounding box center [328, 448] width 204 height 28
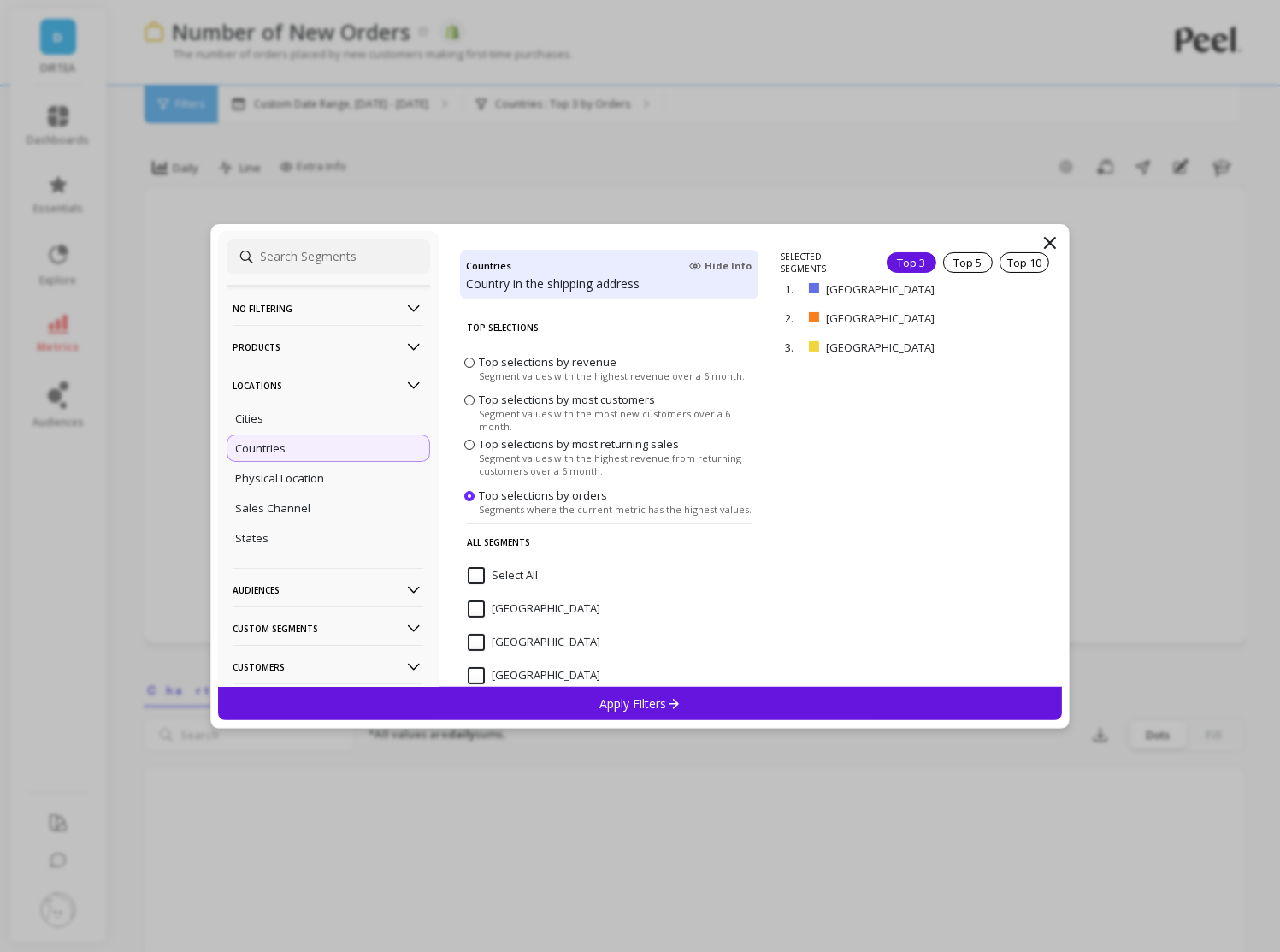
click at [479, 581] on input "Select All" at bounding box center [503, 575] width 70 height 18
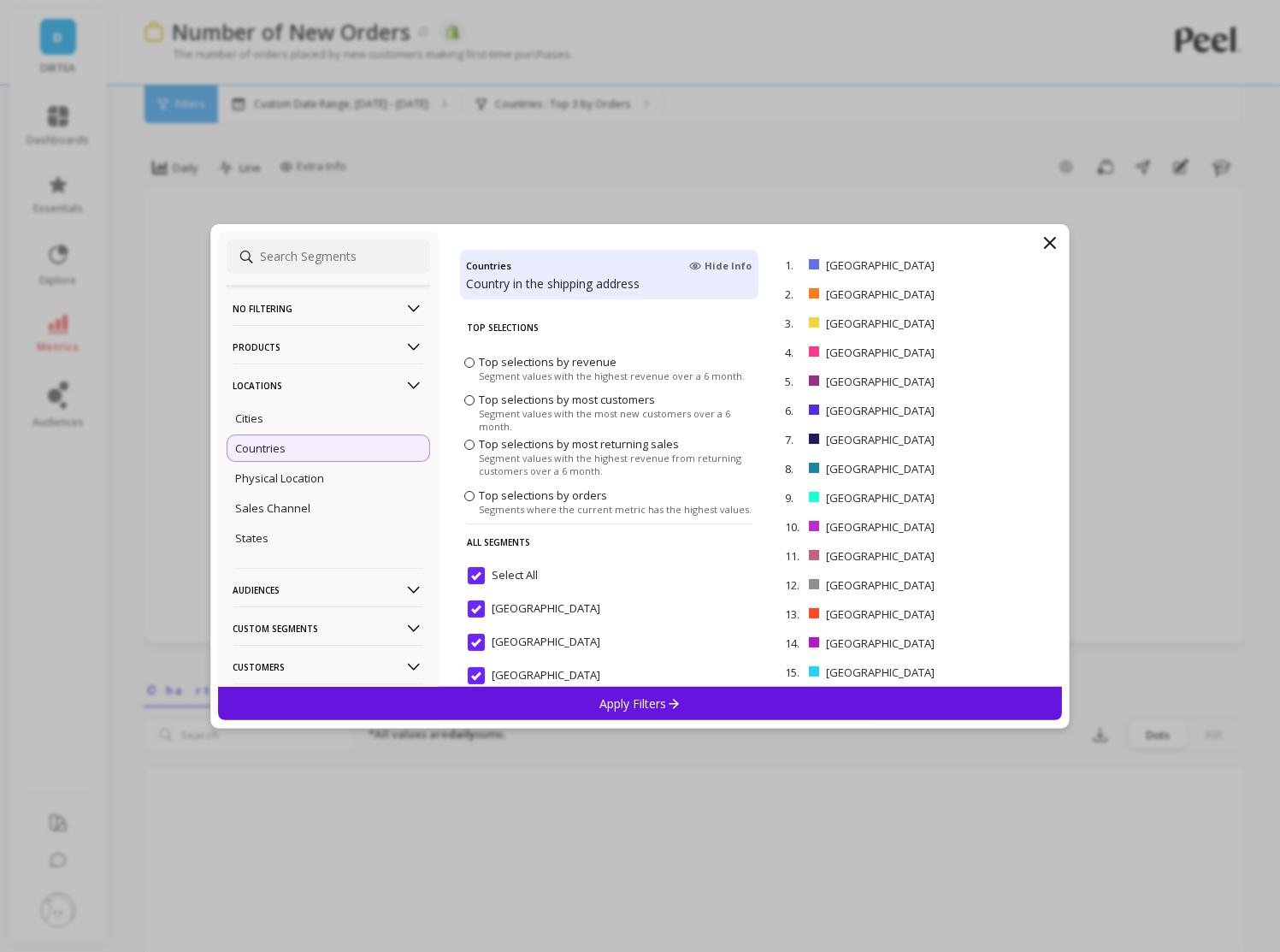
click at [647, 699] on p "Apply Filters" at bounding box center [640, 703] width 81 height 17
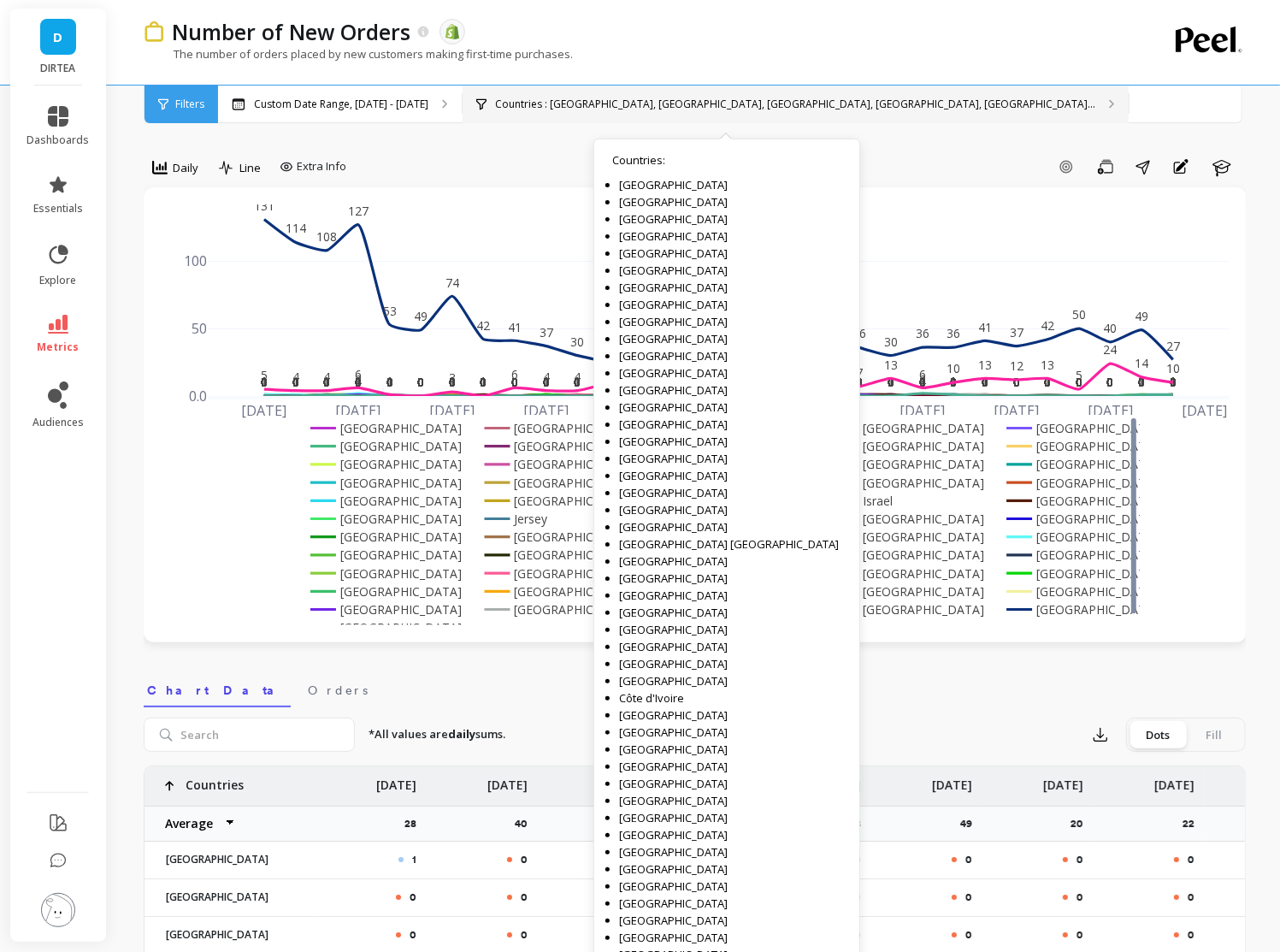
click at [544, 103] on p "Countries : [GEOGRAPHIC_DATA], [GEOGRAPHIC_DATA], [GEOGRAPHIC_DATA], [GEOGRAPHI…" at bounding box center [794, 104] width 600 height 14
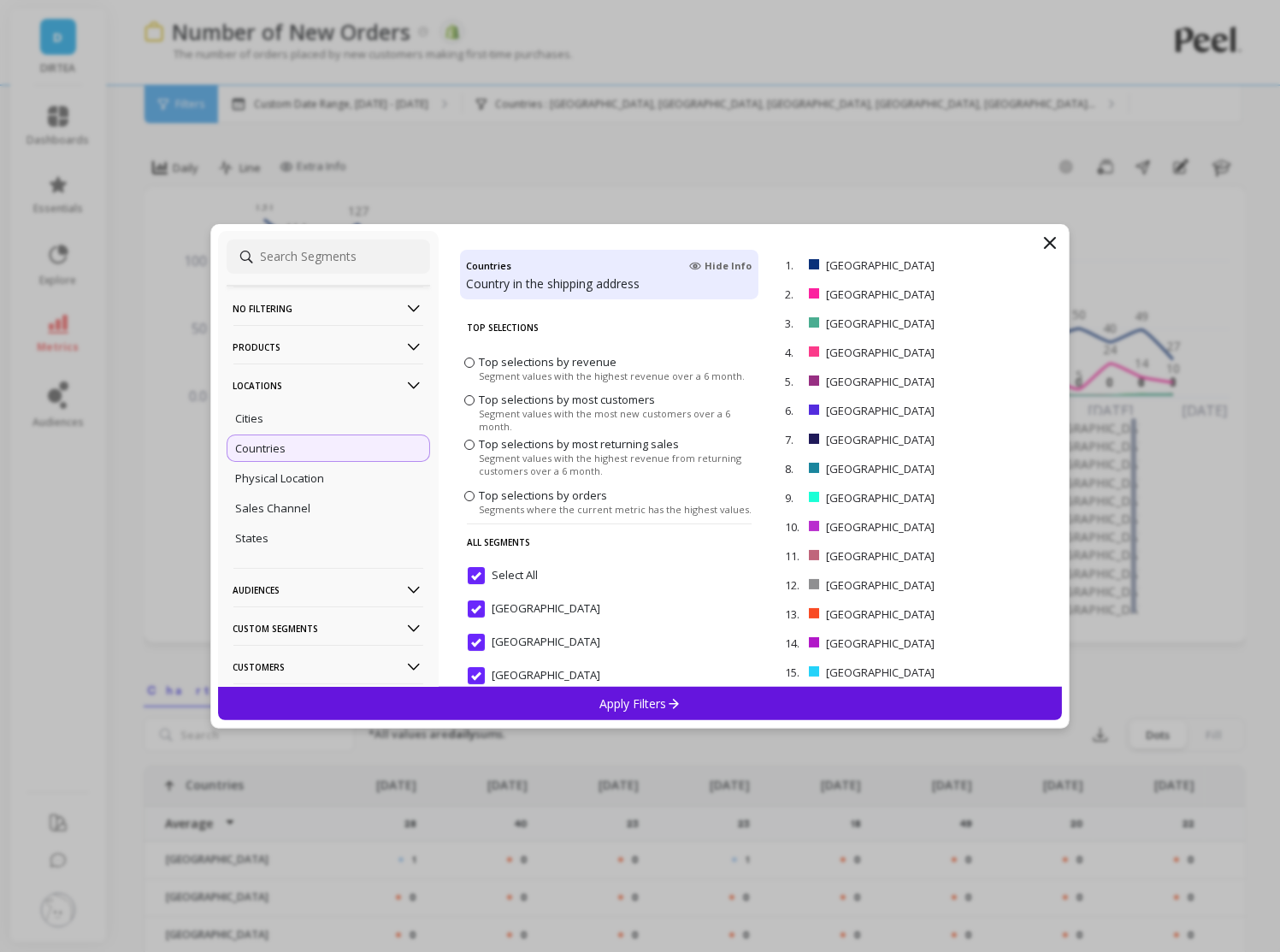
click at [340, 311] on p "No filtering" at bounding box center [328, 308] width 190 height 43
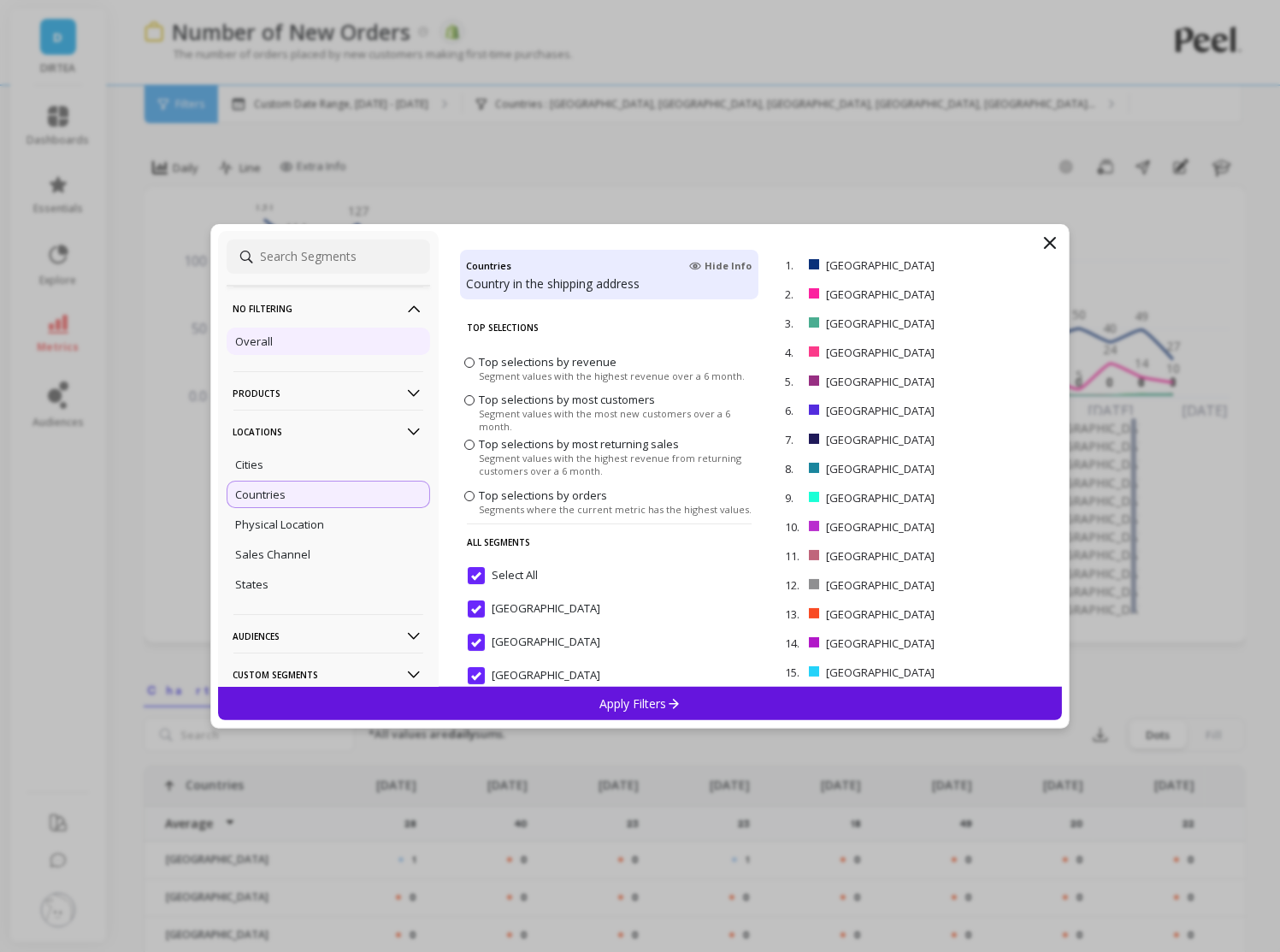
click at [312, 335] on div "Overall" at bounding box center [328, 341] width 204 height 28
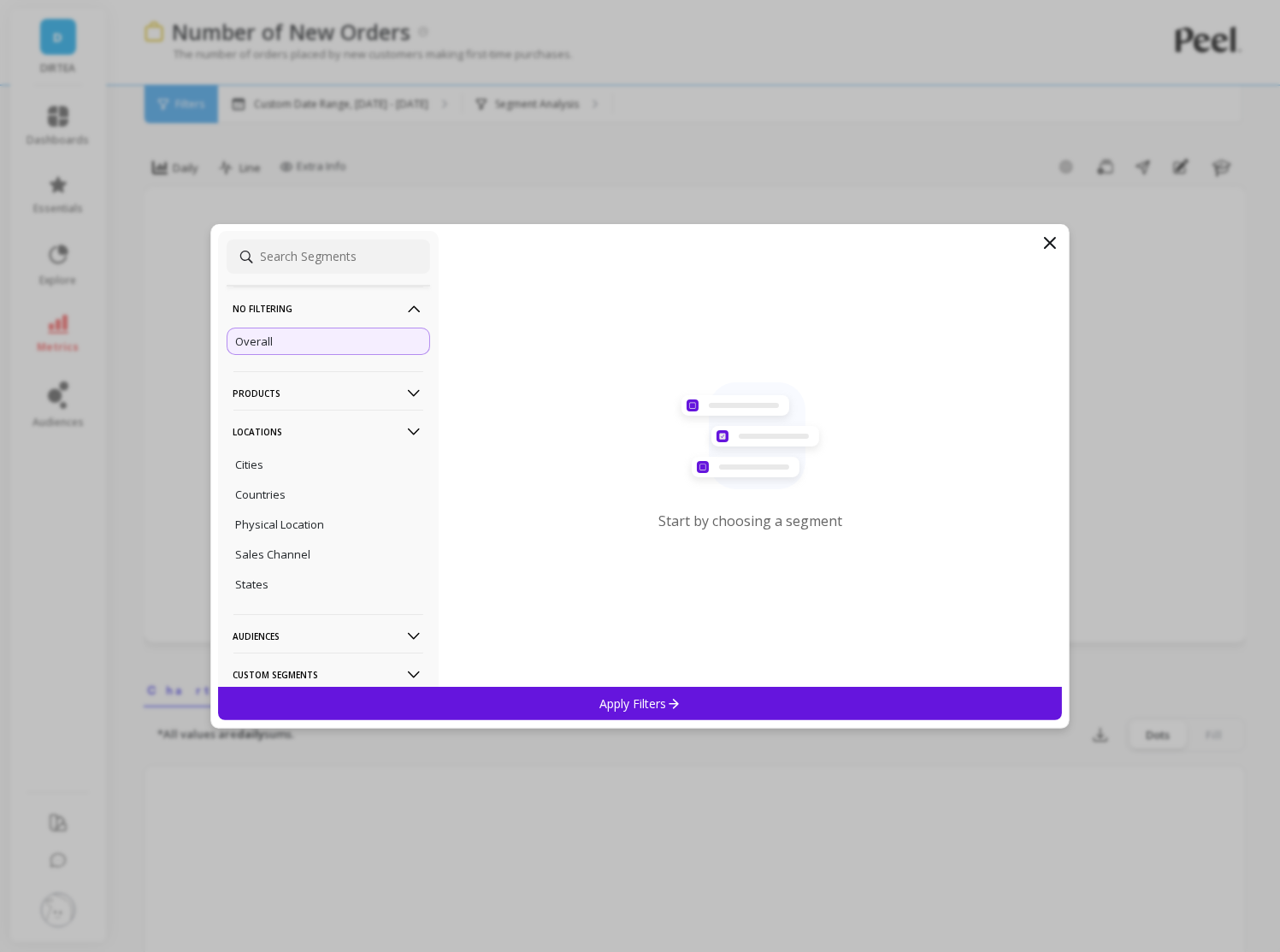
click at [662, 713] on div "Apply Filters" at bounding box center [640, 703] width 845 height 33
